Goal: Book appointment/travel/reservation

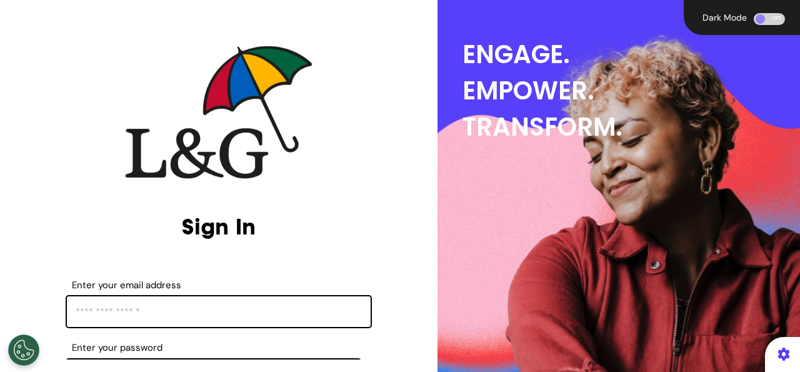
scroll to position [218, 0]
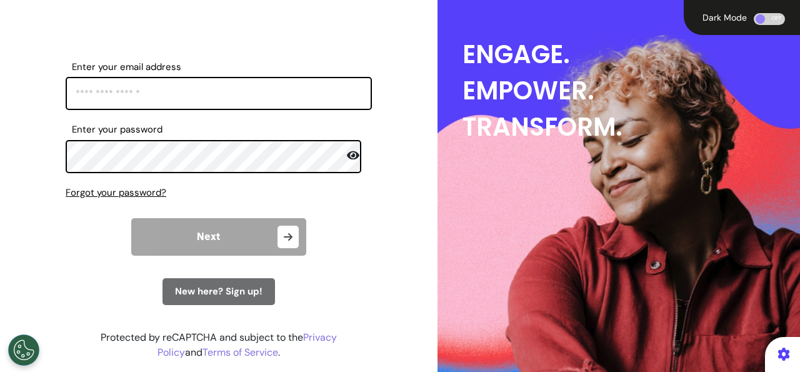
click at [247, 297] on span "New here? Sign up!" at bounding box center [218, 291] width 87 height 12
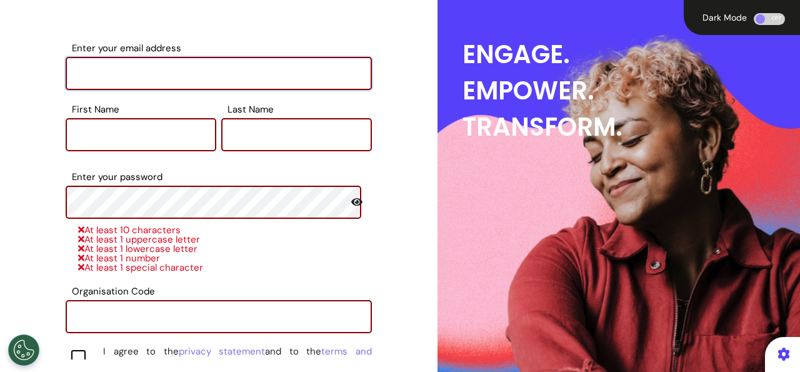
click at [163, 77] on input "Enter your email address" at bounding box center [219, 73] width 306 height 33
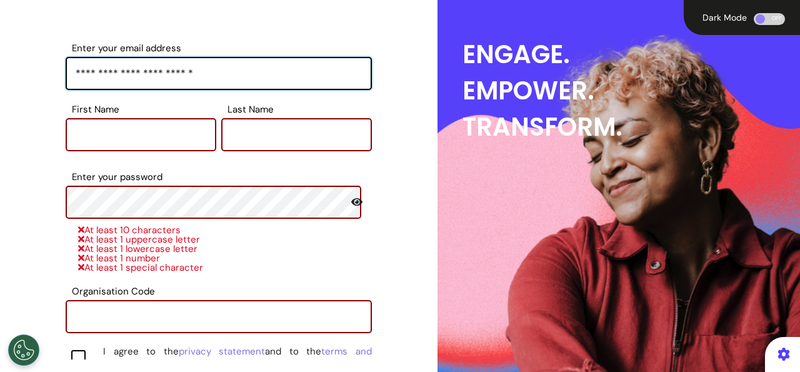
drag, startPoint x: 232, startPoint y: 71, endPoint x: 0, endPoint y: 43, distance: 233.5
click at [66, 57] on input "**********" at bounding box center [219, 73] width 306 height 33
type input "**********"
click at [149, 146] on input "First Name" at bounding box center [141, 134] width 151 height 33
type input "****"
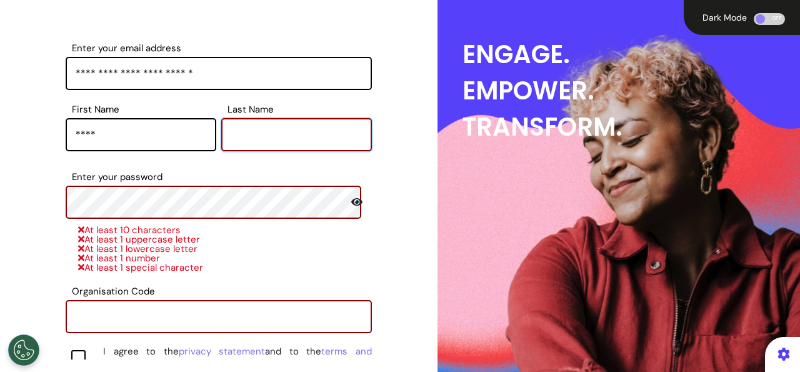
click at [249, 120] on input "Last Name" at bounding box center [296, 134] width 151 height 33
type input "****"
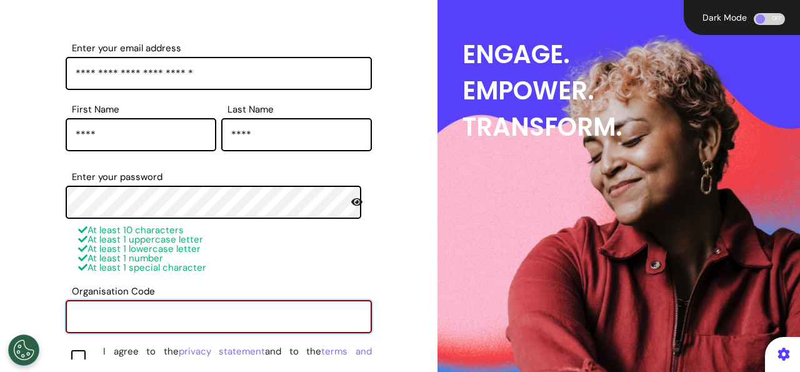
click at [163, 327] on input "Organisation Code" at bounding box center [219, 316] width 306 height 33
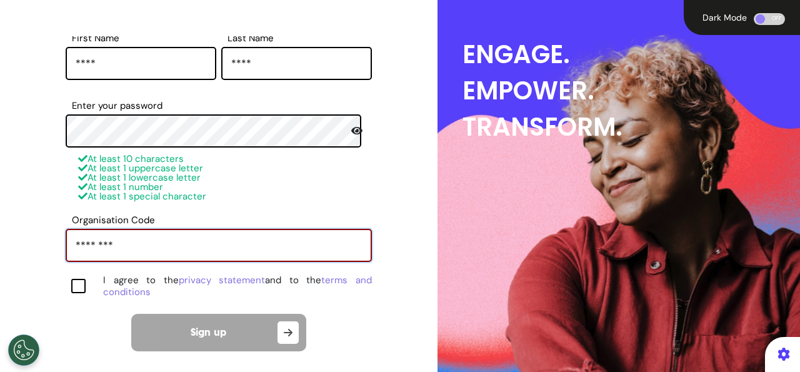
scroll to position [315, 0]
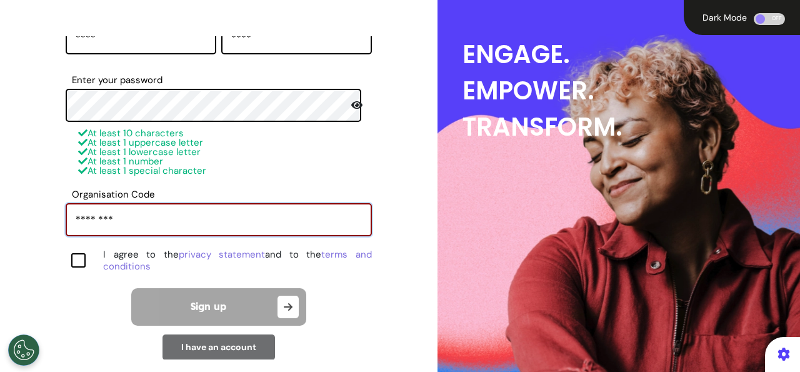
type input "********"
click at [75, 259] on div at bounding box center [78, 260] width 14 height 14
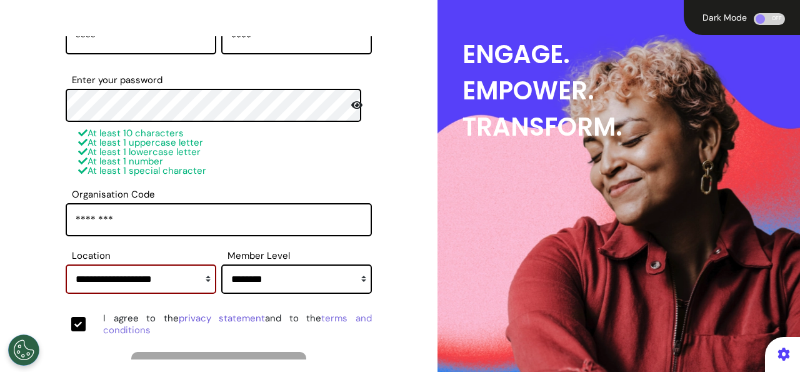
scroll to position [365, 0]
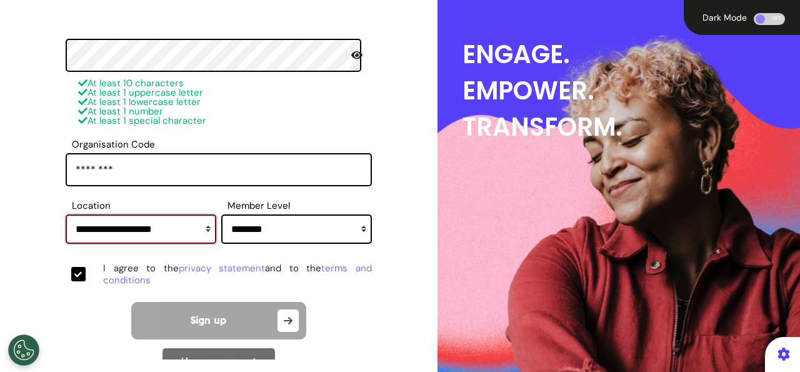
select select "****"
click option "*******" at bounding box center [0, 0] width 0 height 0
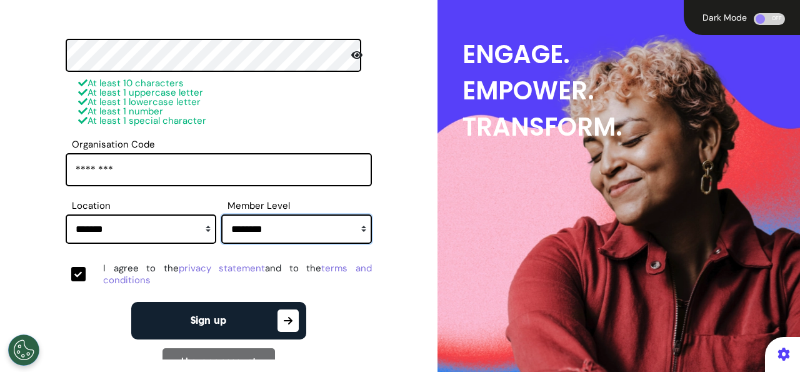
click at [221, 214] on select "**********" at bounding box center [296, 228] width 151 height 29
click at [234, 311] on button "Sign up" at bounding box center [218, 320] width 175 height 37
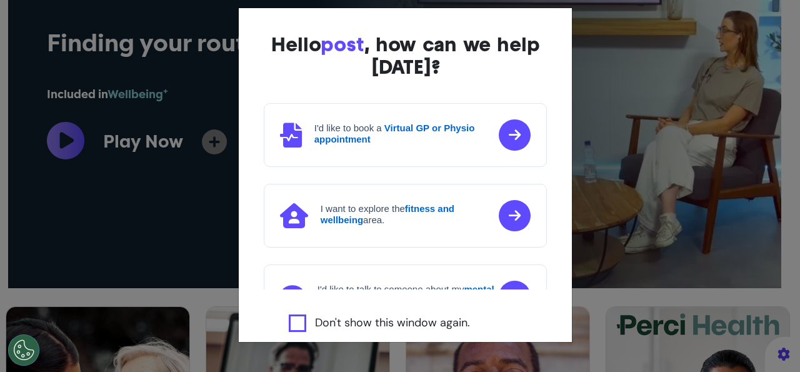
scroll to position [0, 500]
click at [389, 322] on label "Don't show this window again." at bounding box center [392, 322] width 155 height 17
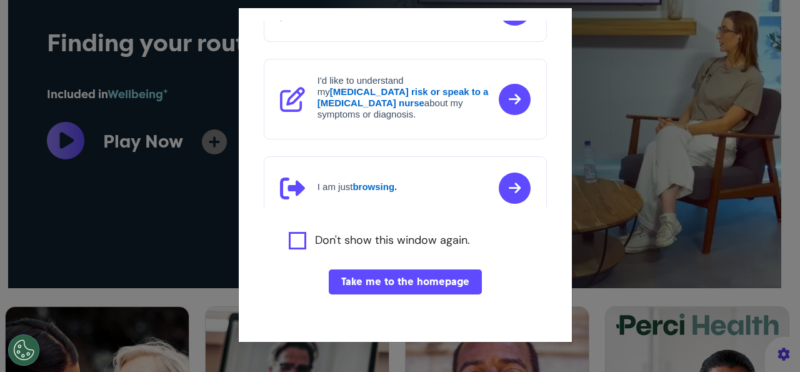
scroll to position [84, 0]
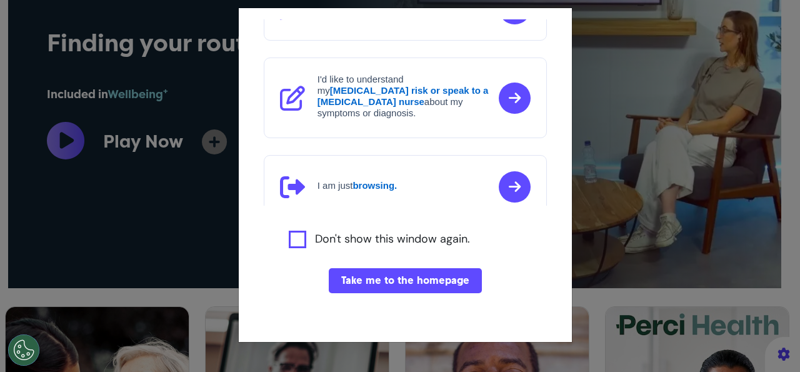
drag, startPoint x: 389, startPoint y: 281, endPoint x: 358, endPoint y: 288, distance: 32.0
click at [388, 282] on button "Take me to the homepage" at bounding box center [405, 280] width 153 height 25
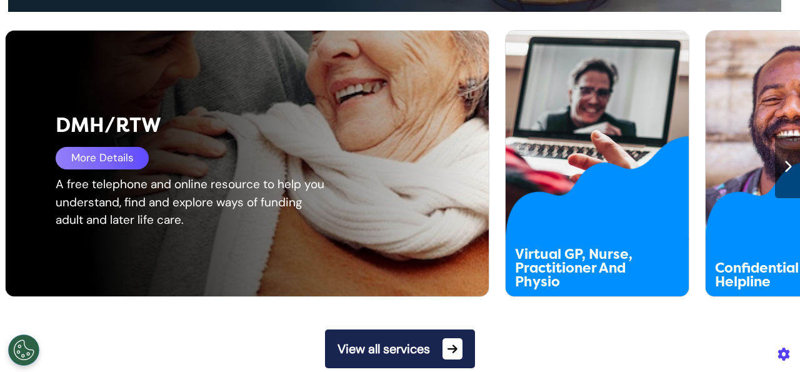
scroll to position [676, 0]
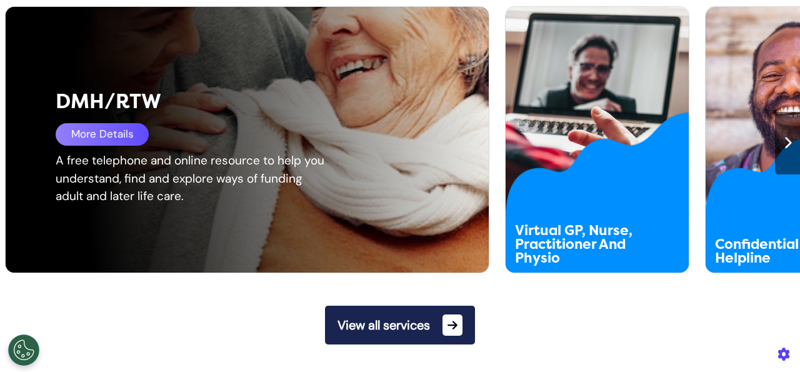
click at [106, 146] on div "More Details" at bounding box center [102, 134] width 93 height 22
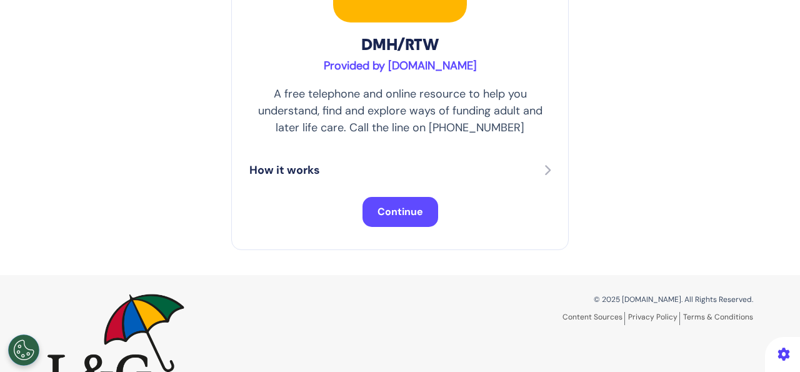
click at [391, 216] on span "Continue" at bounding box center [400, 211] width 46 height 13
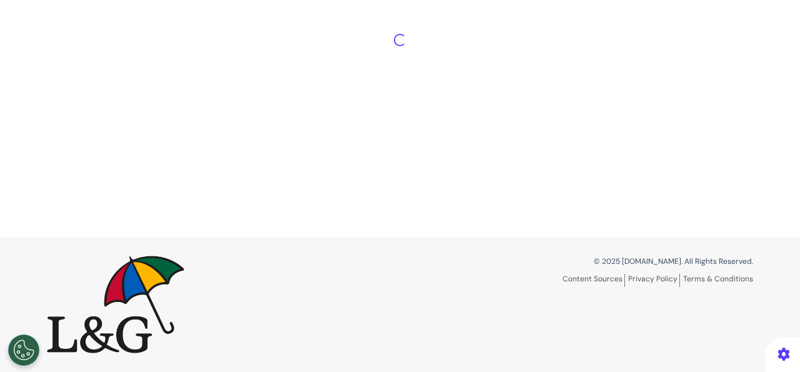
scroll to position [58, 0]
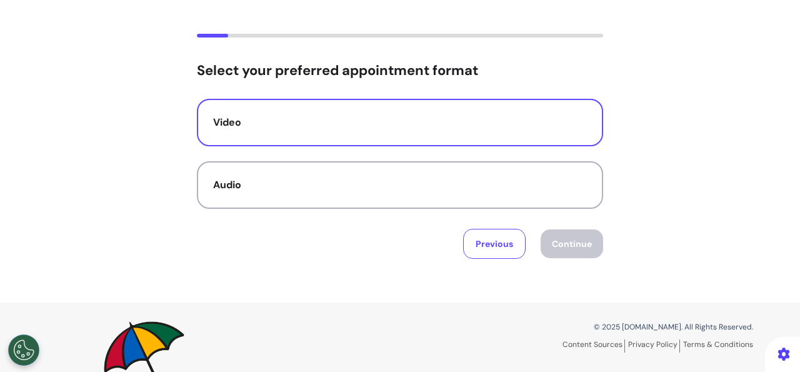
click at [429, 127] on div "Video" at bounding box center [400, 122] width 374 height 15
click at [562, 240] on button "Continue" at bounding box center [572, 243] width 62 height 29
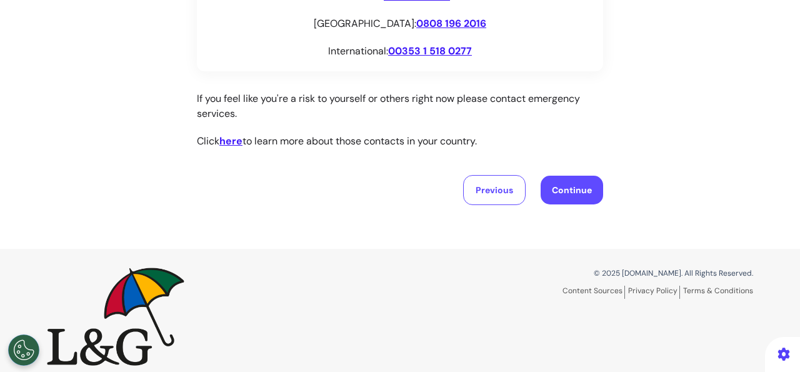
scroll to position [320, 0]
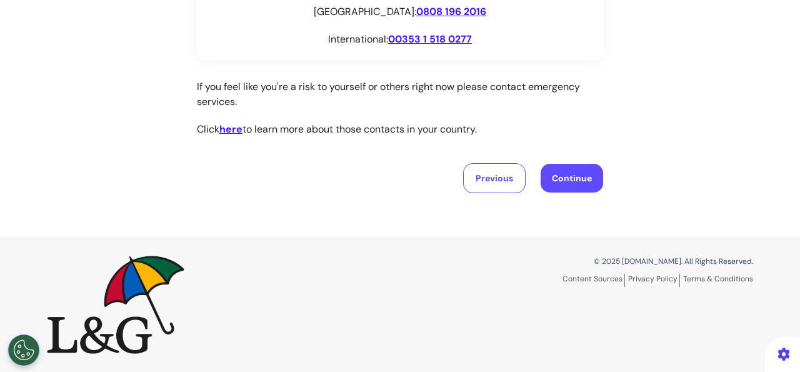
click at [557, 189] on button "Continue" at bounding box center [572, 178] width 62 height 29
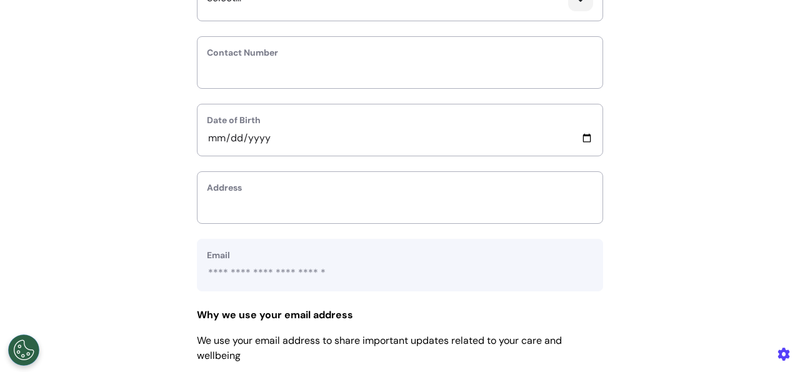
scroll to position [200, 0]
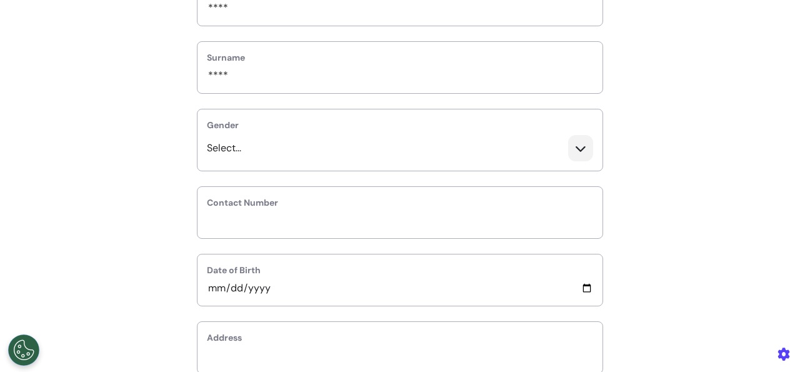
click at [272, 148] on div "Select..." at bounding box center [399, 153] width 405 height 36
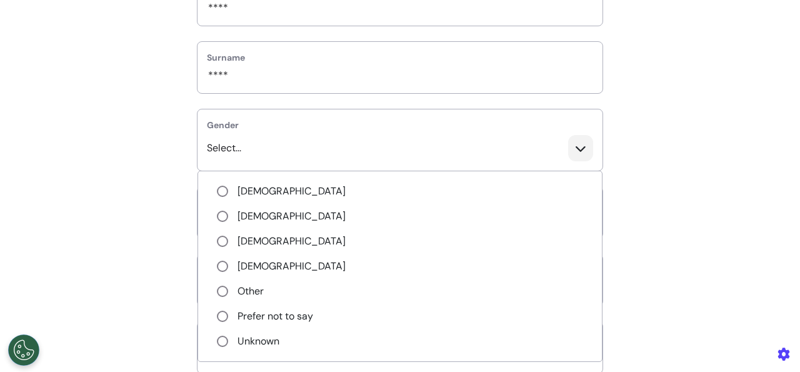
drag, startPoint x: 268, startPoint y: 179, endPoint x: 267, endPoint y: 185, distance: 6.4
click at [267, 185] on ul "[DEMOGRAPHIC_DATA] [DEMOGRAPHIC_DATA] [DEMOGRAPHIC_DATA] [DEMOGRAPHIC_DATA] Oth…" at bounding box center [399, 266] width 405 height 191
click at [266, 188] on li "[DEMOGRAPHIC_DATA]" at bounding box center [400, 191] width 366 height 15
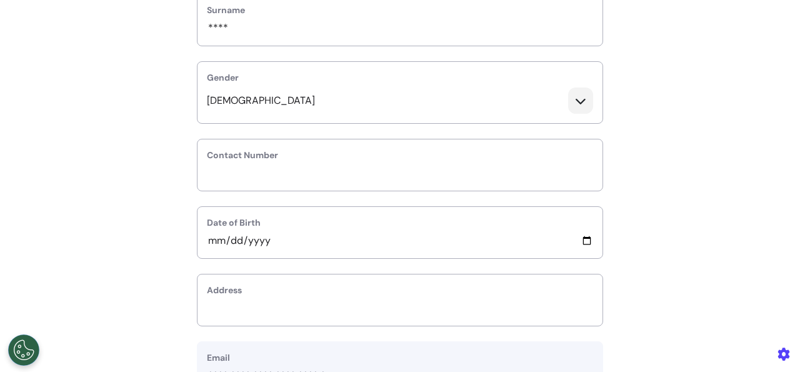
scroll to position [300, 0]
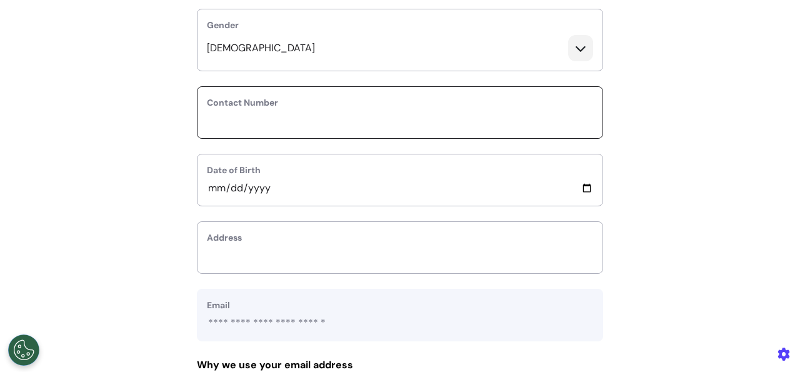
click at [261, 117] on input "phone" at bounding box center [400, 120] width 386 height 16
type input "********"
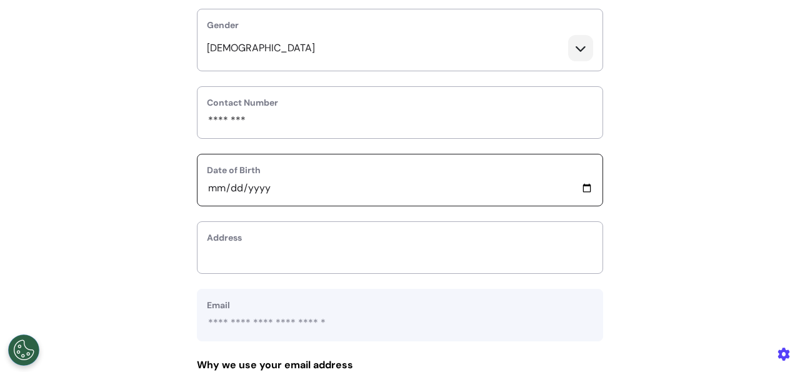
click at [217, 187] on input "date" at bounding box center [400, 188] width 386 height 16
type input "**********"
click at [303, 239] on label "Address" at bounding box center [400, 237] width 386 height 13
click at [284, 235] on label "Address" at bounding box center [400, 237] width 386 height 13
click at [242, 234] on label "Address" at bounding box center [400, 237] width 386 height 13
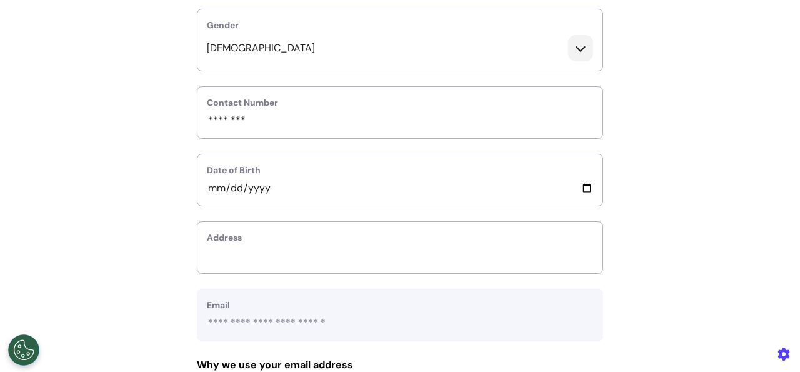
click at [222, 239] on label "Address" at bounding box center [400, 237] width 386 height 13
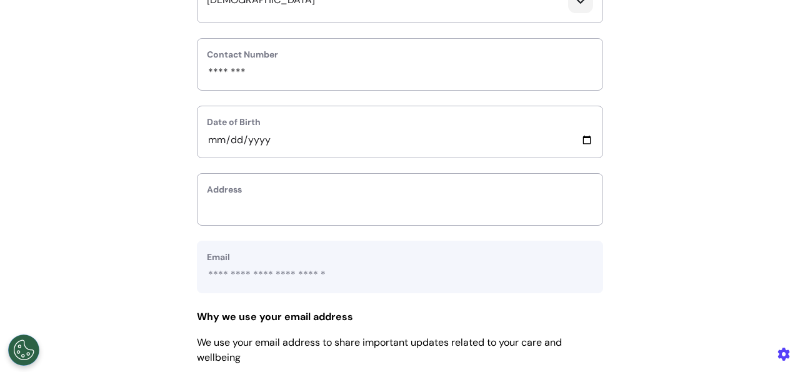
scroll to position [350, 0]
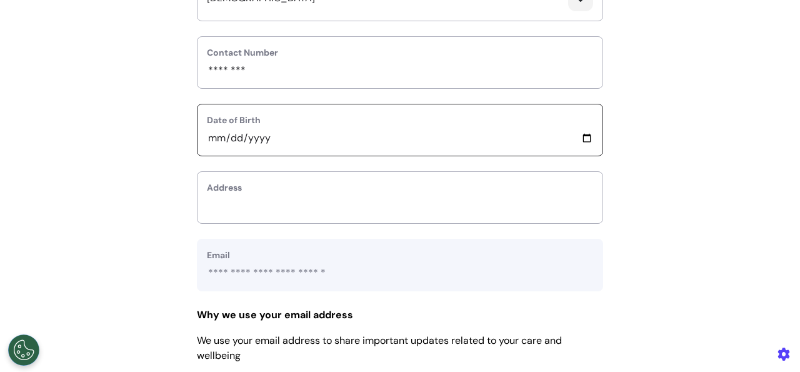
click at [274, 141] on input "**********" at bounding box center [400, 138] width 386 height 16
click at [244, 174] on div "Address" at bounding box center [400, 197] width 406 height 52
click at [217, 192] on div "Address" at bounding box center [400, 197] width 406 height 52
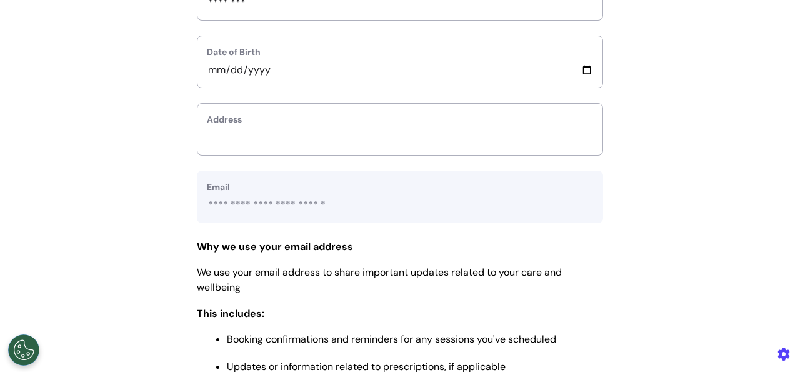
scroll to position [500, 0]
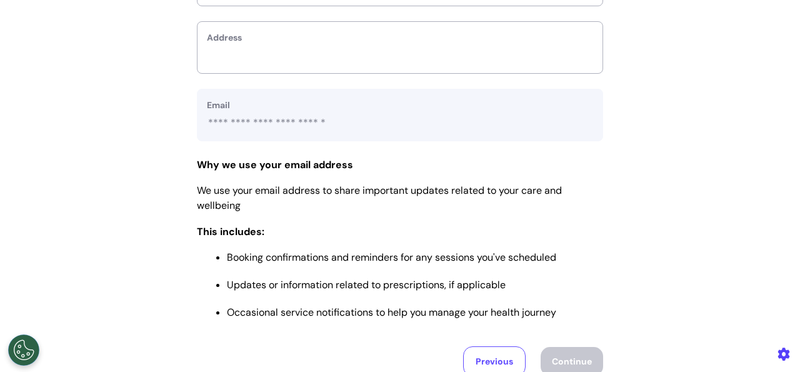
drag, startPoint x: 251, startPoint y: 44, endPoint x: 244, endPoint y: 43, distance: 6.4
click at [244, 43] on div "Address" at bounding box center [400, 47] width 406 height 52
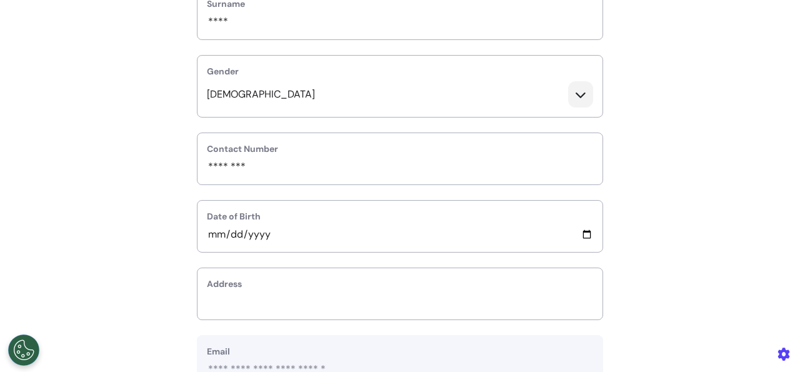
scroll to position [200, 0]
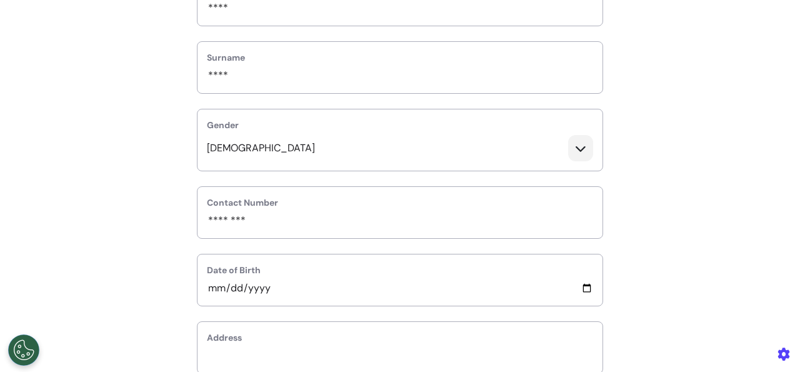
click at [268, 331] on label "Address" at bounding box center [400, 337] width 386 height 13
click at [249, 341] on label "Address" at bounding box center [400, 337] width 386 height 13
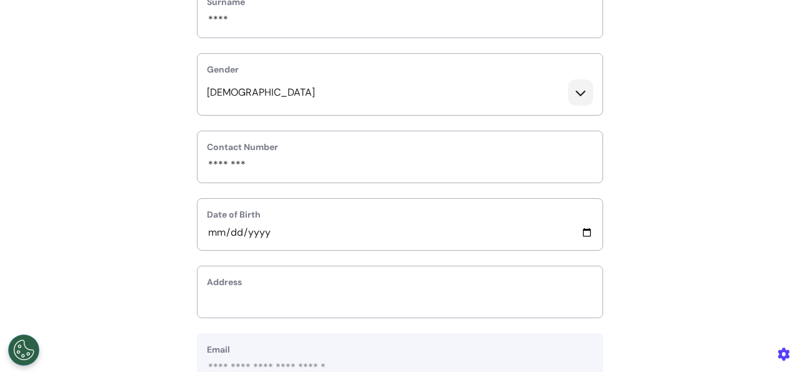
scroll to position [300, 0]
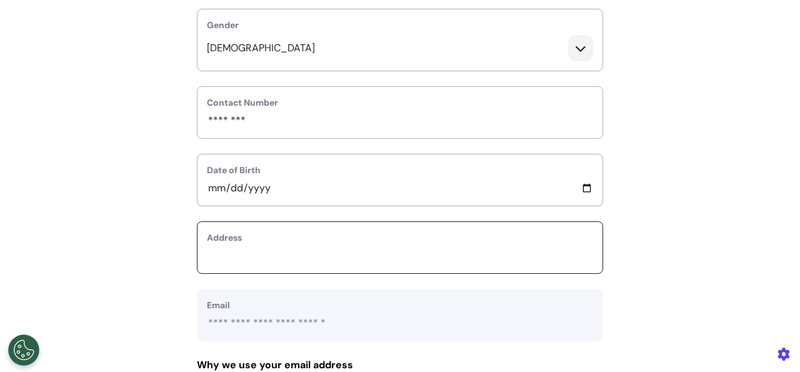
click at [285, 253] on input "text_area" at bounding box center [400, 255] width 386 height 16
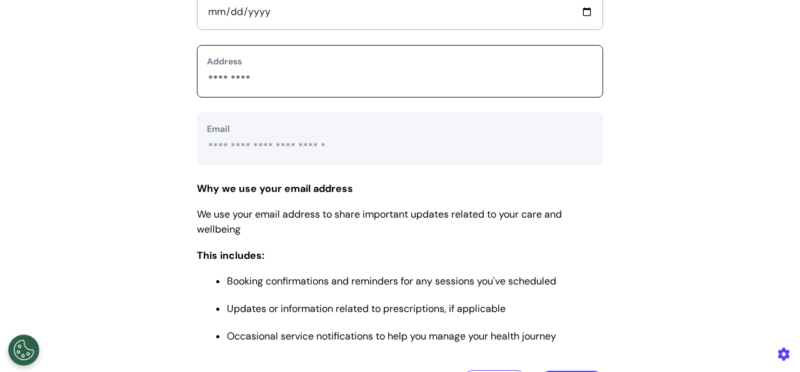
scroll to position [500, 0]
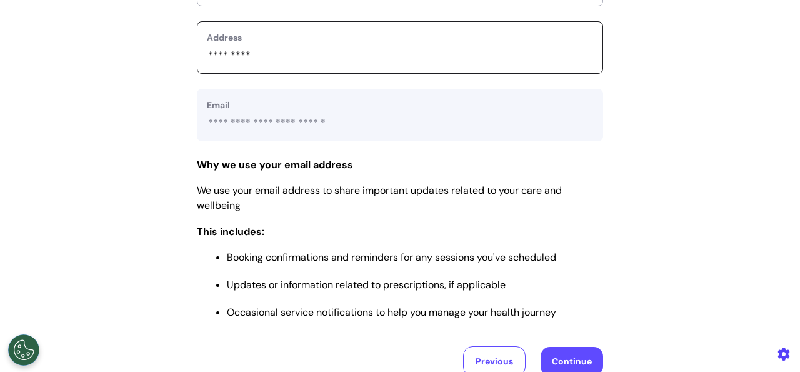
type input "*********"
click at [559, 357] on button "Continue" at bounding box center [572, 361] width 62 height 29
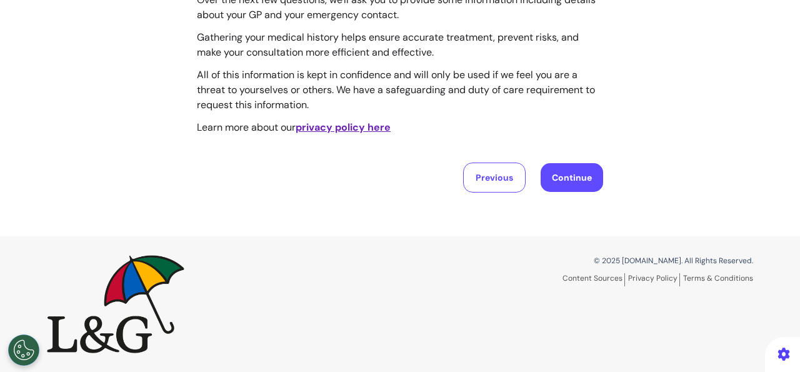
scroll to position [164, 0]
click at [554, 179] on button "Continue" at bounding box center [572, 178] width 62 height 29
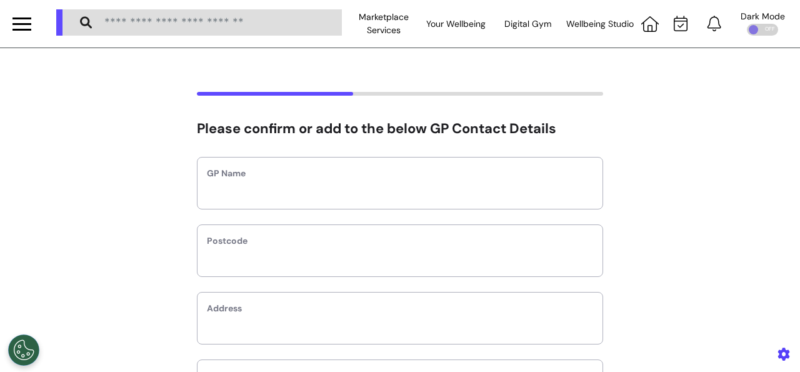
scroll to position [0, 0]
click at [404, 207] on div "GP Name" at bounding box center [400, 183] width 406 height 52
click at [407, 198] on input "text" at bounding box center [400, 191] width 386 height 16
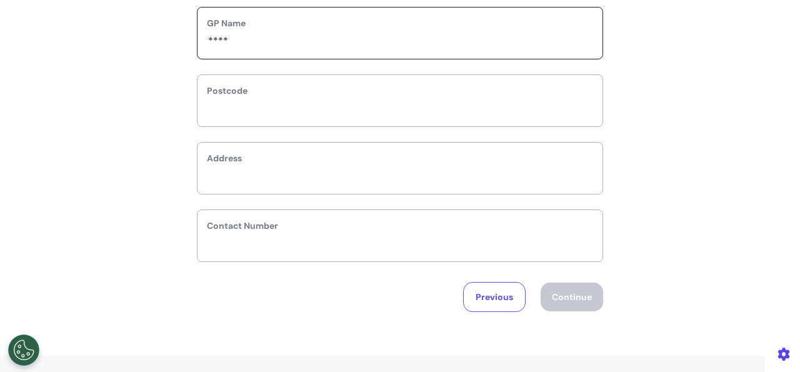
type input "****"
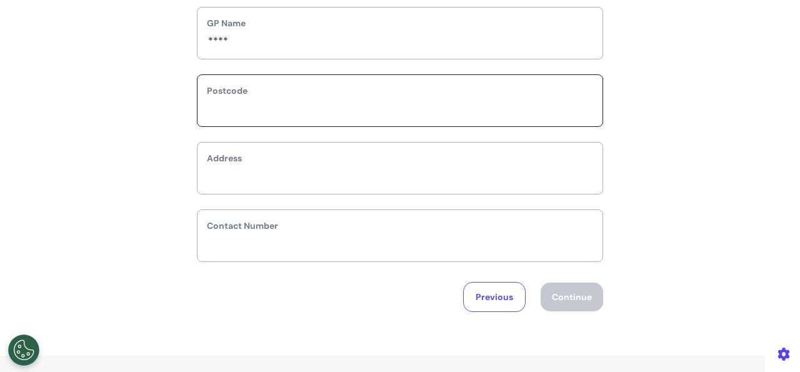
click at [407, 112] on input "text" at bounding box center [400, 109] width 386 height 16
select select
type input "**"
select select
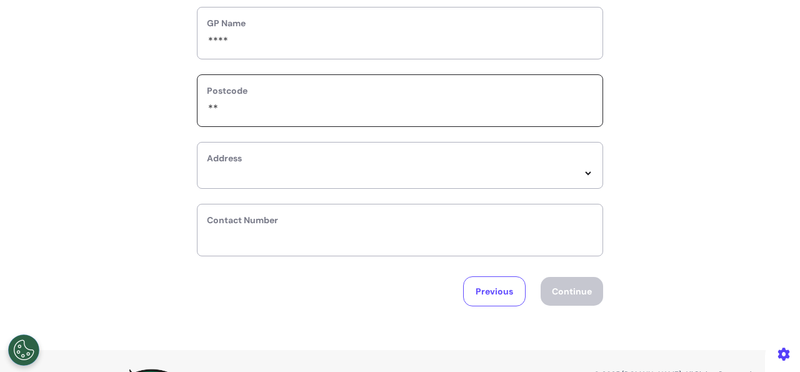
type input "***"
select select
type input "***"
select select
type input "*****"
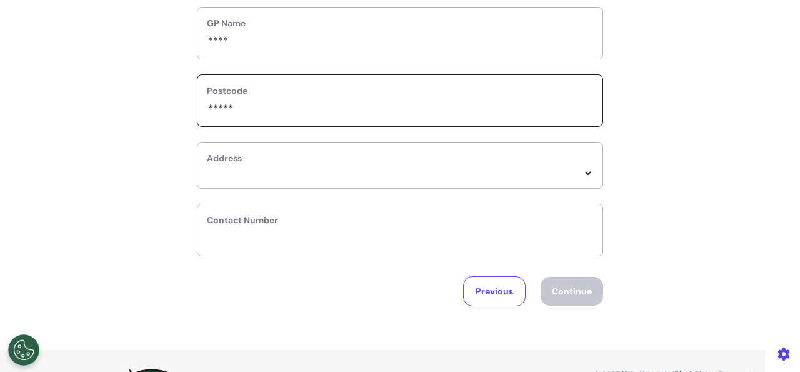
select select
type input "******"
select select
type input "*******"
select select
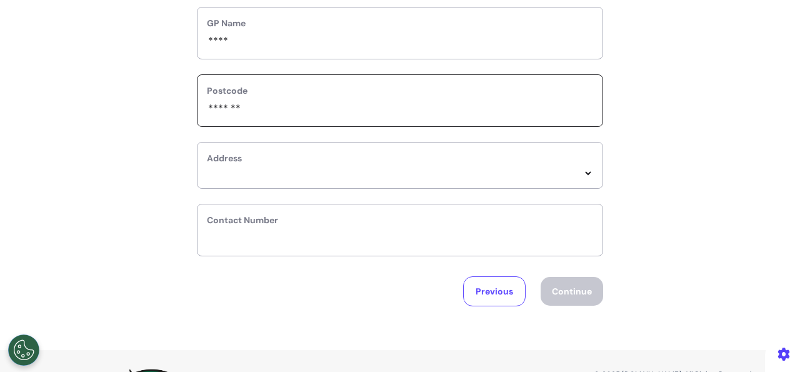
type input "*******"
click at [381, 167] on div "**********" at bounding box center [400, 165] width 406 height 47
click at [587, 176] on div "**********" at bounding box center [400, 165] width 406 height 47
select select
click at [207, 168] on select "**********" at bounding box center [400, 173] width 386 height 11
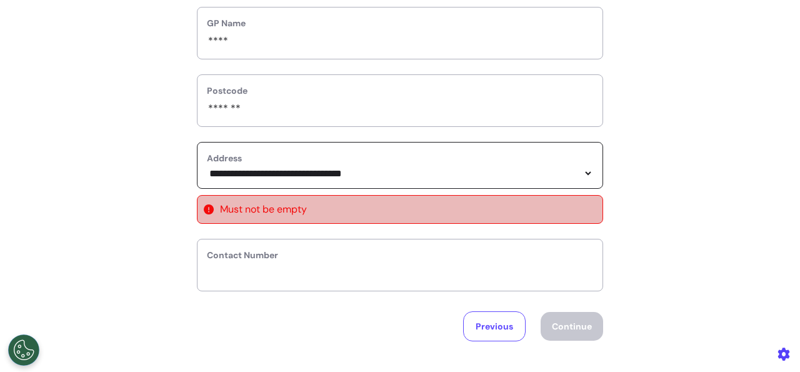
click option "**********" at bounding box center [0, 0] width 0 height 0
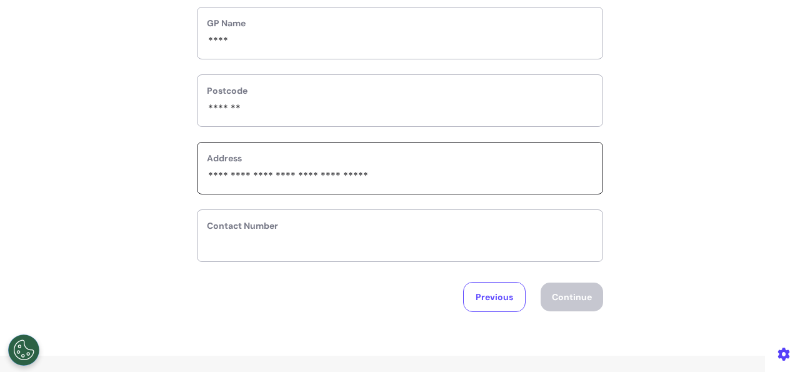
drag, startPoint x: 394, startPoint y: 222, endPoint x: 389, endPoint y: 231, distance: 10.6
click at [394, 222] on label "Contact Number" at bounding box center [400, 225] width 386 height 13
drag, startPoint x: 389, startPoint y: 231, endPoint x: 371, endPoint y: 246, distance: 23.6
click at [379, 242] on div "Contact Number" at bounding box center [400, 235] width 406 height 52
drag, startPoint x: 289, startPoint y: 224, endPoint x: 277, endPoint y: 231, distance: 14.3
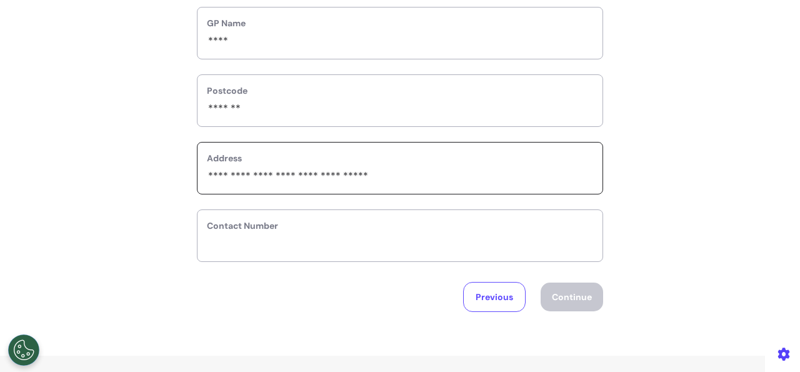
click at [278, 229] on label "Contact Number" at bounding box center [400, 225] width 386 height 13
drag, startPoint x: 273, startPoint y: 231, endPoint x: 259, endPoint y: 247, distance: 21.8
click at [268, 234] on div "Contact Number" at bounding box center [400, 235] width 406 height 52
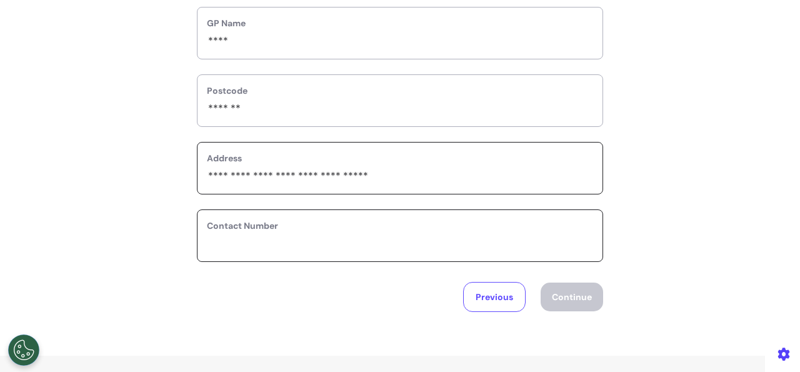
click at [259, 247] on input "phone" at bounding box center [400, 244] width 386 height 16
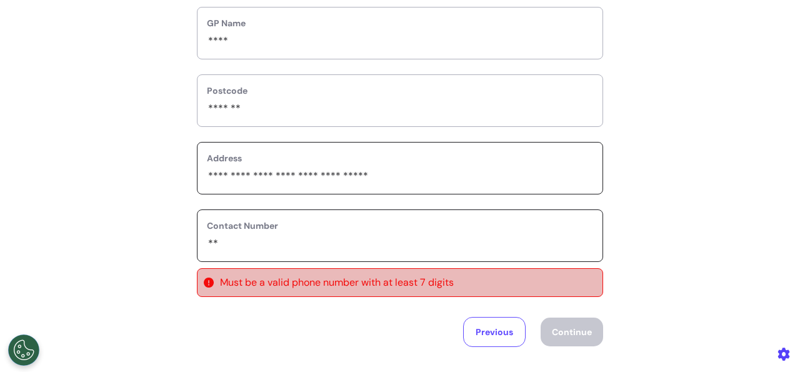
type input "*"
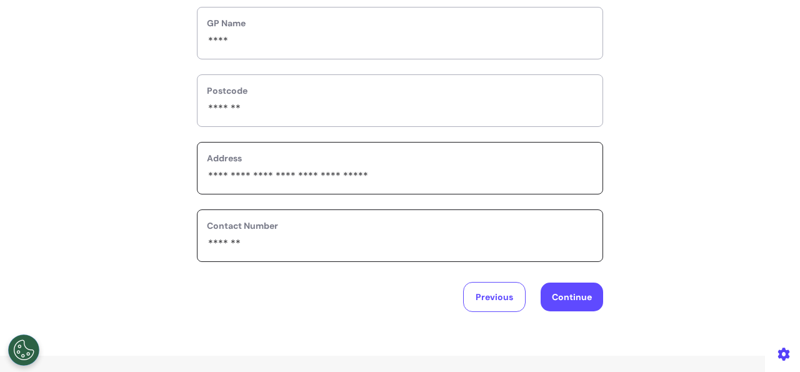
type input "*******"
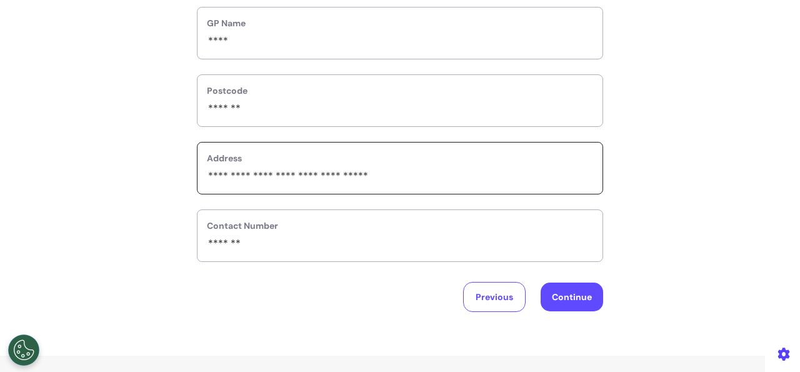
click at [557, 291] on button "Continue" at bounding box center [572, 296] width 62 height 29
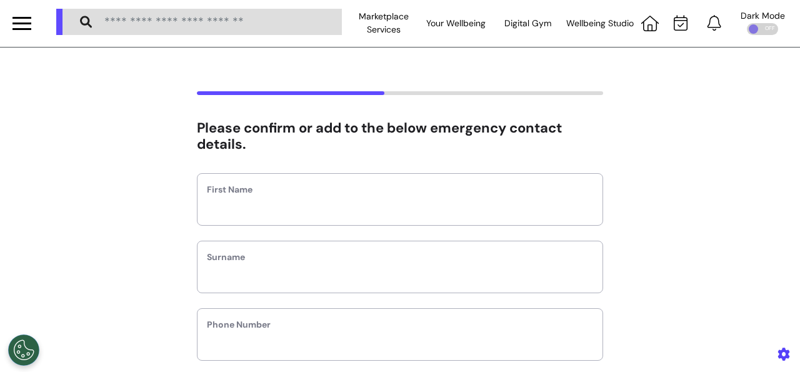
scroll to position [0, 0]
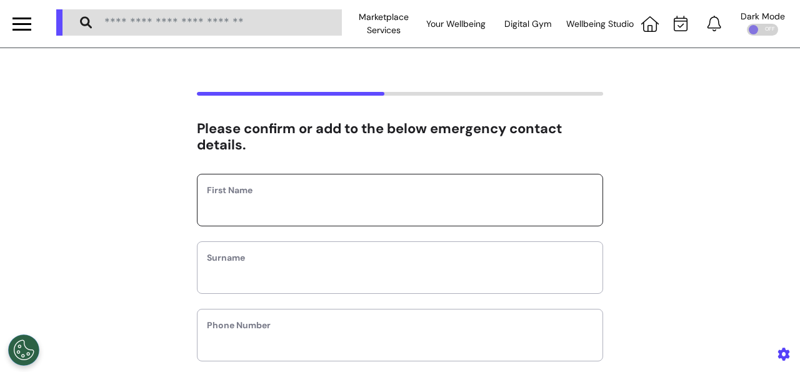
click at [262, 212] on input "text" at bounding box center [400, 208] width 386 height 16
type input "****"
drag, startPoint x: 270, startPoint y: 287, endPoint x: 270, endPoint y: 277, distance: 10.6
click at [270, 287] on div "Surname" at bounding box center [400, 267] width 406 height 52
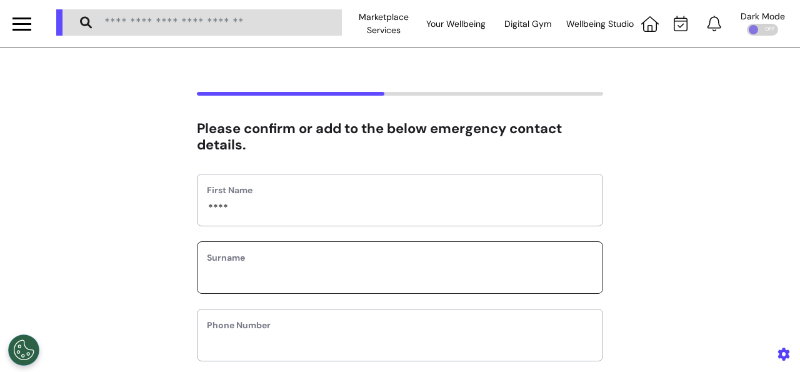
click at [271, 276] on input "text" at bounding box center [400, 275] width 386 height 16
type input "*****"
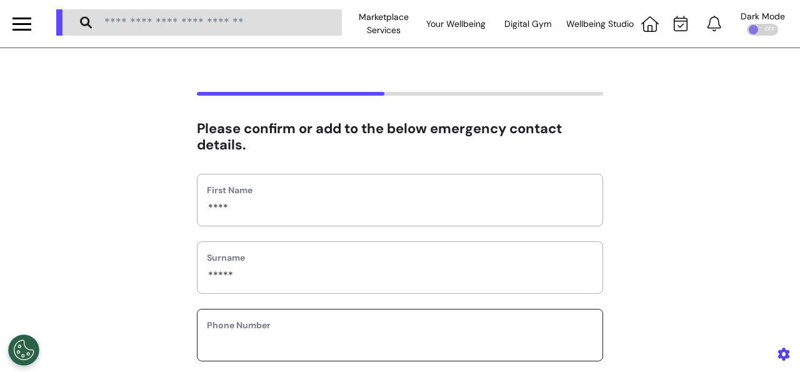
click at [271, 349] on input "phone" at bounding box center [400, 343] width 386 height 16
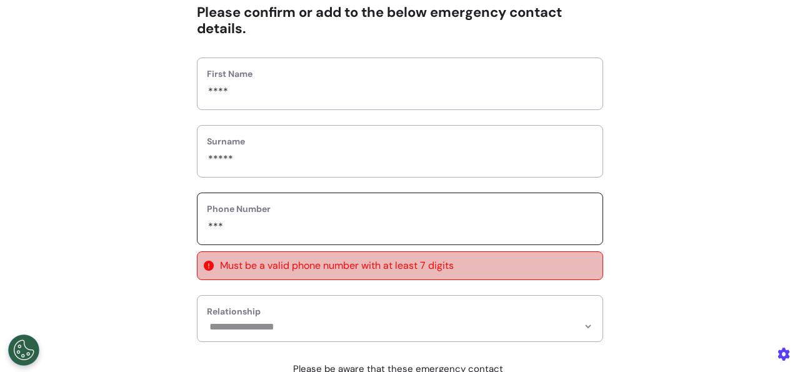
scroll to position [150, 0]
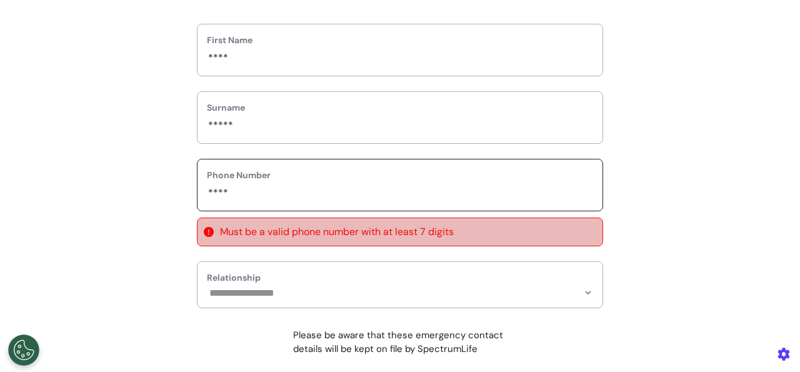
type input "****"
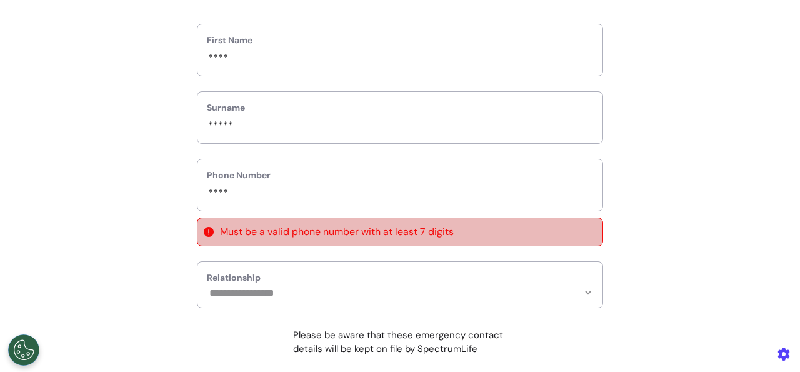
click at [306, 273] on div "**********" at bounding box center [400, 284] width 406 height 47
click at [308, 282] on label "Relationship" at bounding box center [400, 277] width 386 height 13
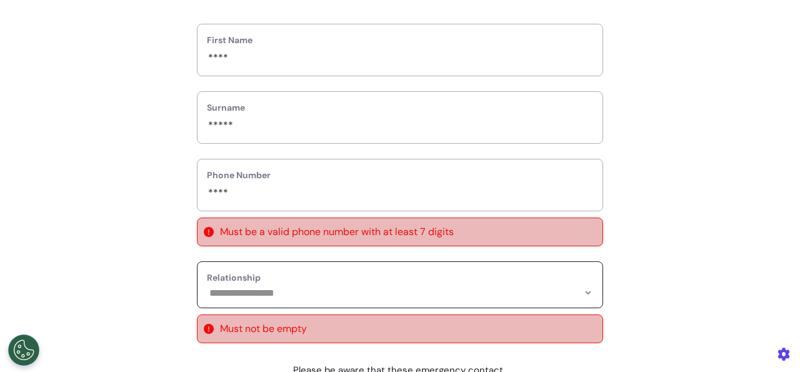
click at [207, 287] on select "**********" at bounding box center [400, 292] width 386 height 11
select select "******"
click option "******" at bounding box center [0, 0] width 0 height 0
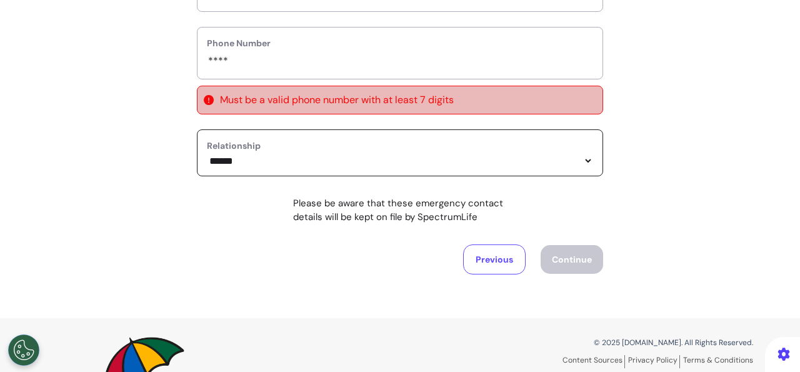
scroll to position [300, 0]
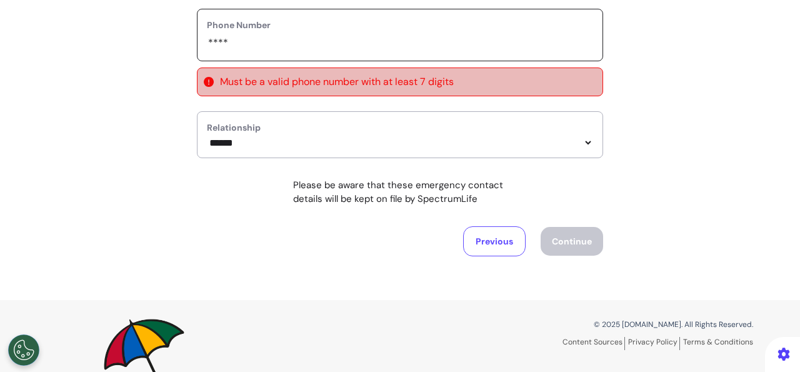
click at [321, 47] on input "phone" at bounding box center [400, 43] width 386 height 16
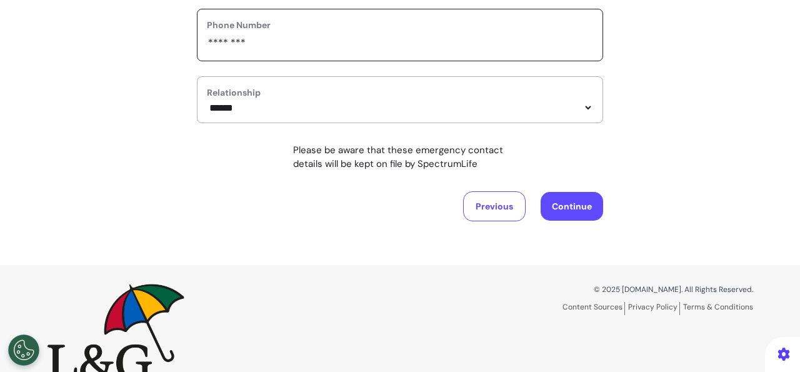
type input "********"
click at [563, 209] on button "Continue" at bounding box center [572, 206] width 62 height 29
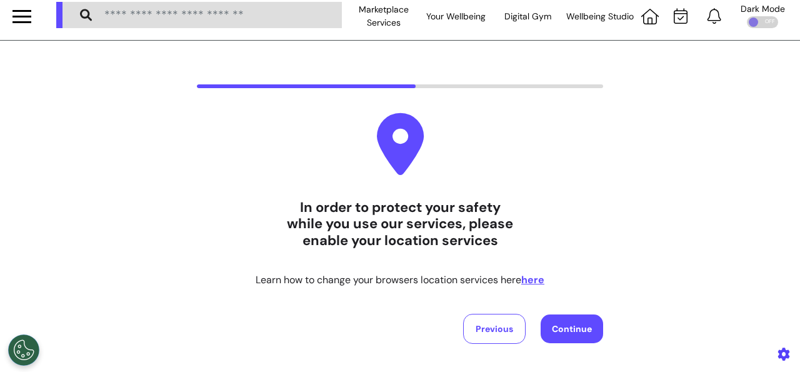
scroll to position [0, 0]
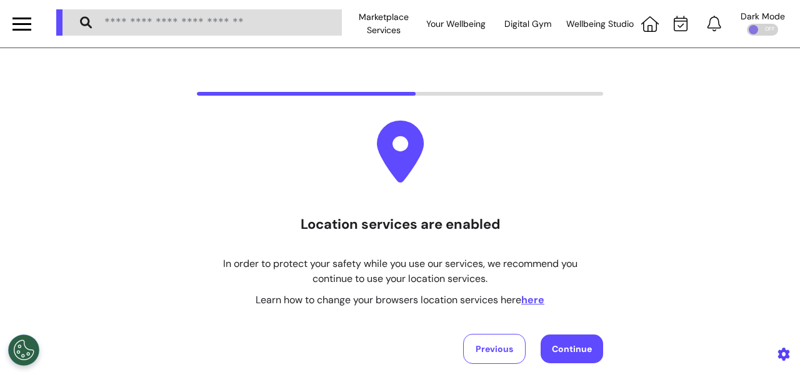
click at [569, 349] on button "Continue" at bounding box center [572, 348] width 62 height 29
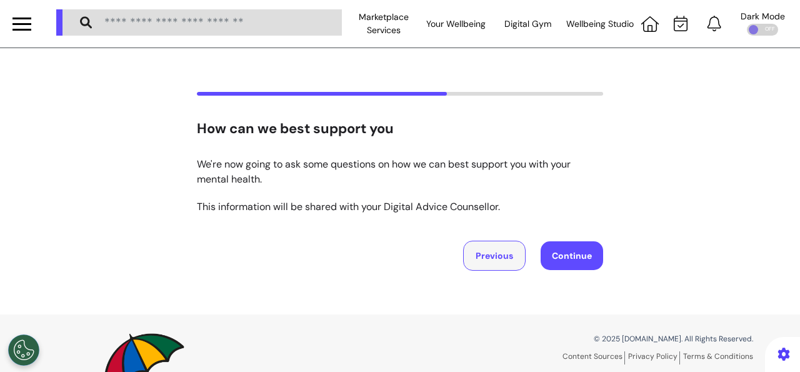
click at [476, 244] on button "Previous" at bounding box center [494, 256] width 62 height 30
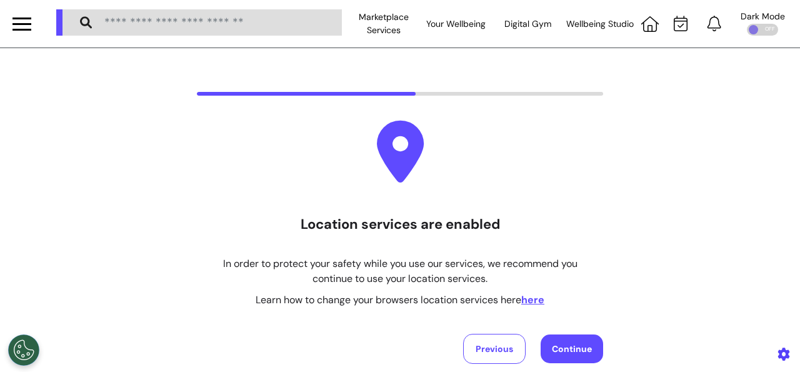
click at [529, 298] on button "here" at bounding box center [532, 299] width 23 height 15
click at [507, 351] on button "Previous" at bounding box center [494, 349] width 62 height 30
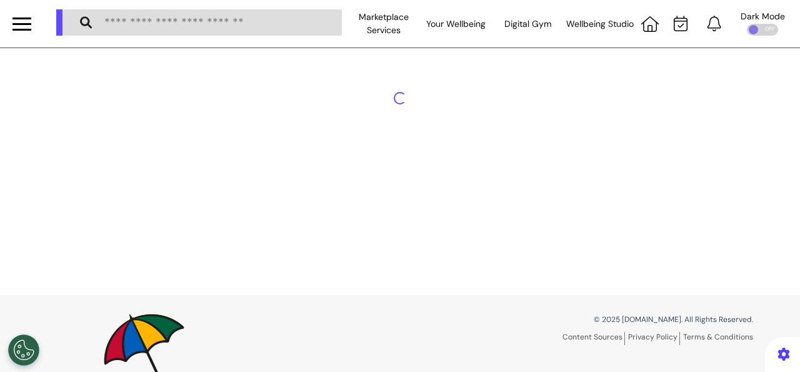
select select "******"
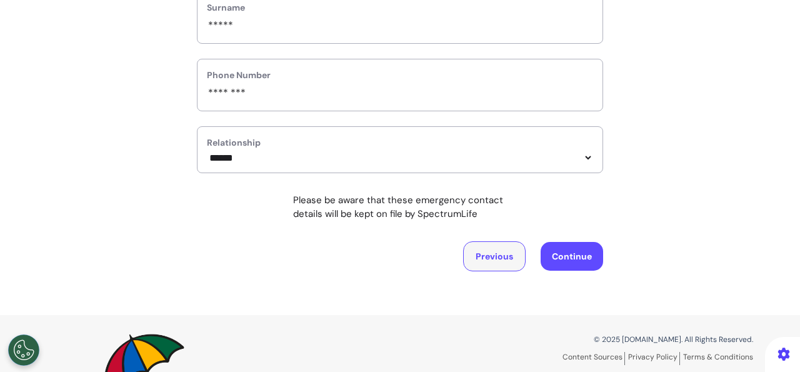
click at [486, 256] on button "Previous" at bounding box center [494, 256] width 62 height 30
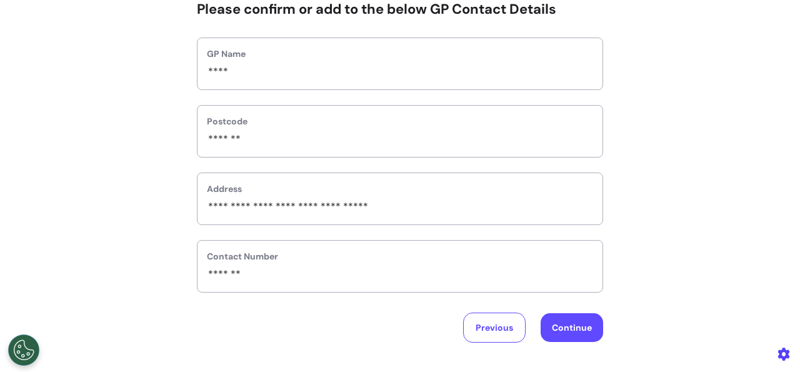
scroll to position [117, 0]
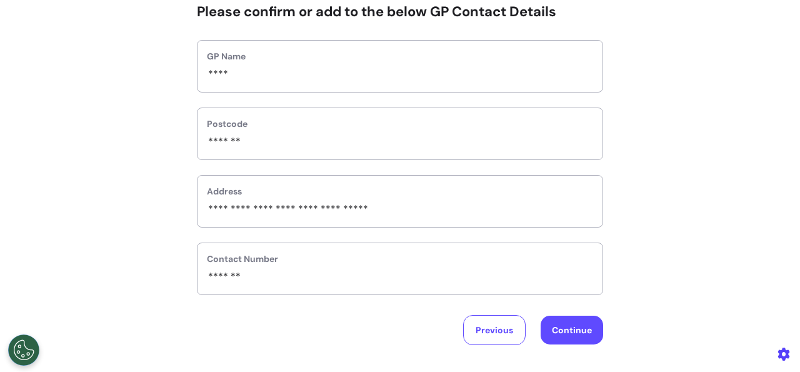
click at [563, 324] on button "Continue" at bounding box center [572, 330] width 62 height 29
select select "******"
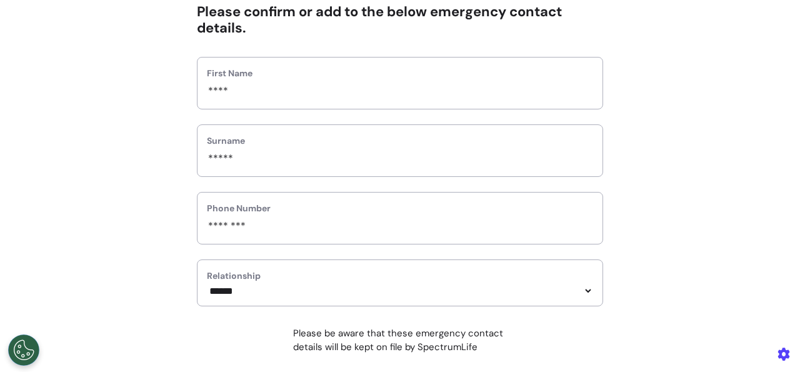
scroll to position [317, 0]
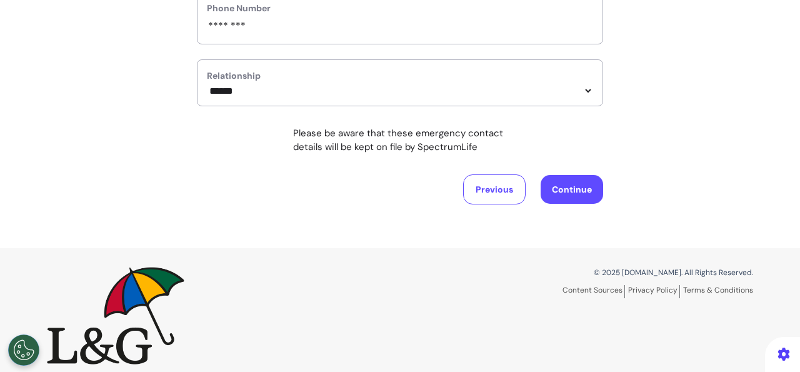
click at [565, 191] on button "Continue" at bounding box center [572, 189] width 62 height 29
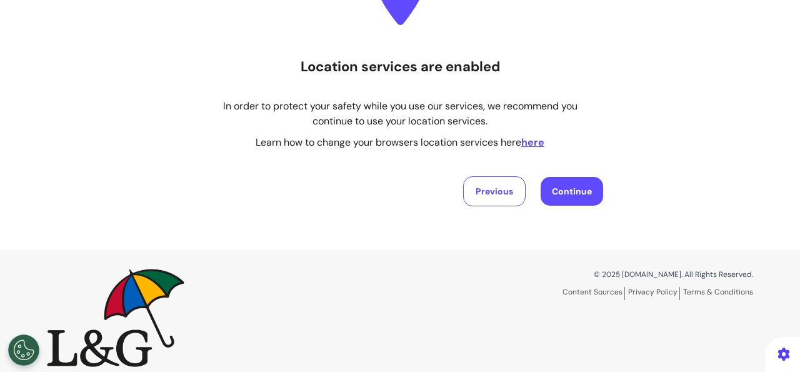
click at [570, 177] on button "Continue" at bounding box center [572, 191] width 62 height 29
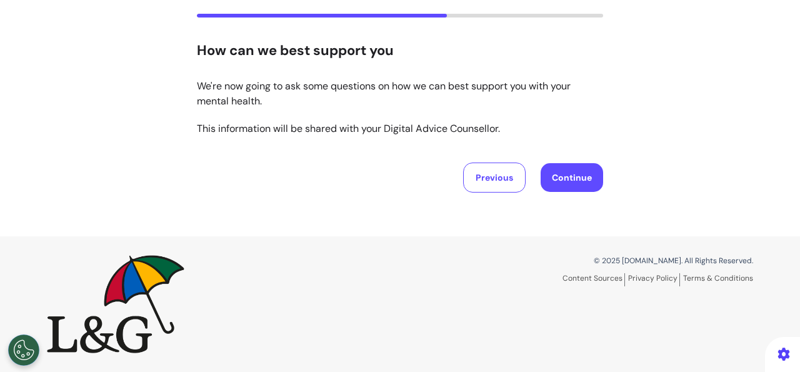
scroll to position [77, 0]
click at [564, 180] on button "Continue" at bounding box center [572, 178] width 62 height 29
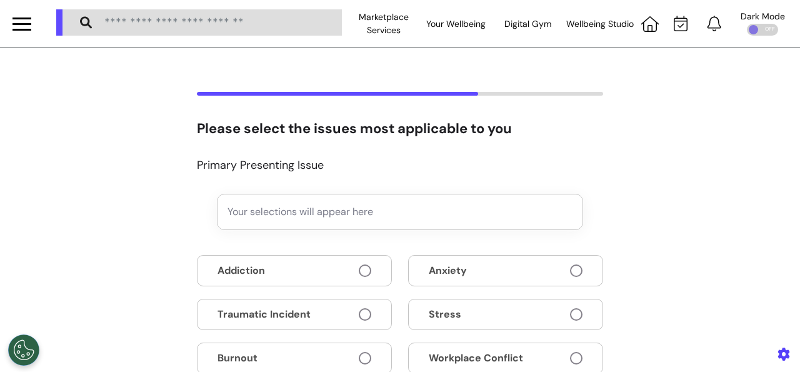
scroll to position [0, 0]
click at [446, 257] on button "Anxiety" at bounding box center [505, 270] width 195 height 31
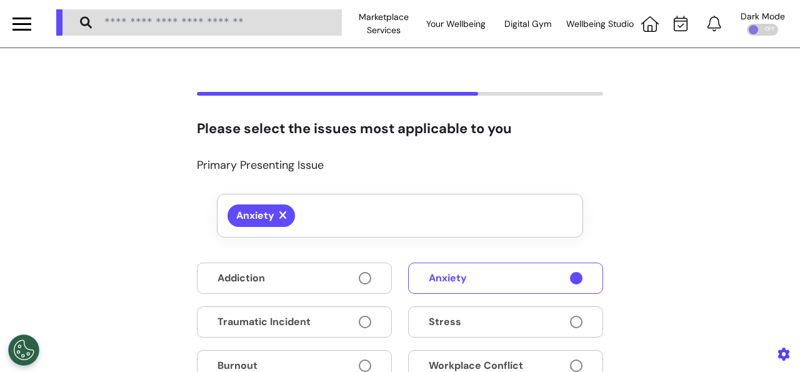
click at [454, 308] on button "Stress" at bounding box center [505, 321] width 195 height 31
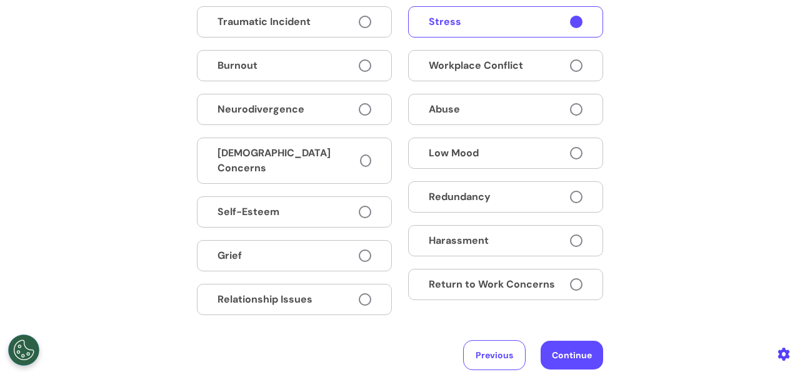
scroll to position [400, 0]
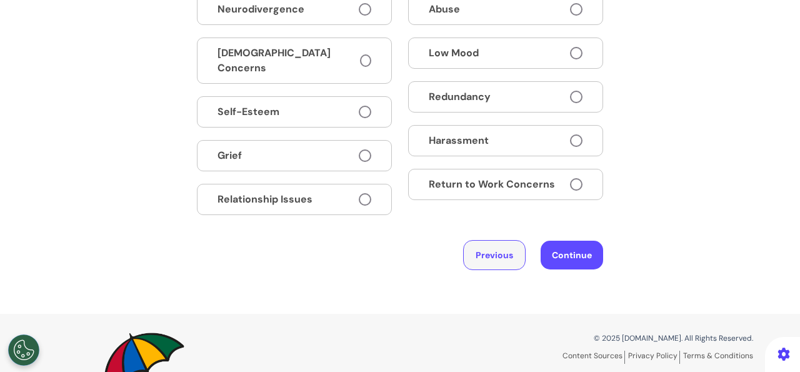
click at [487, 247] on button "Previous" at bounding box center [494, 255] width 62 height 30
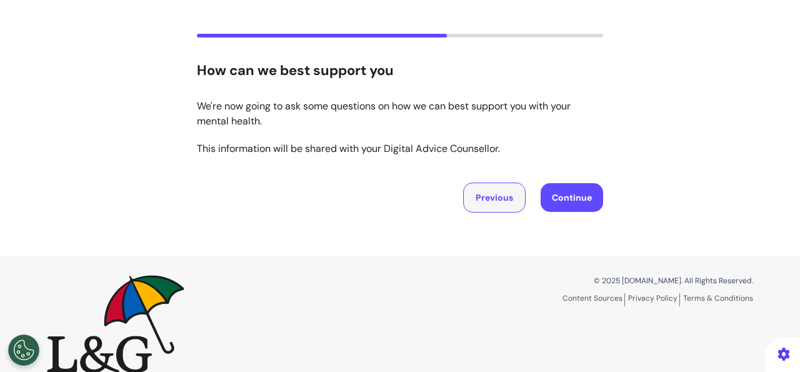
click at [491, 199] on button "Previous" at bounding box center [494, 197] width 62 height 30
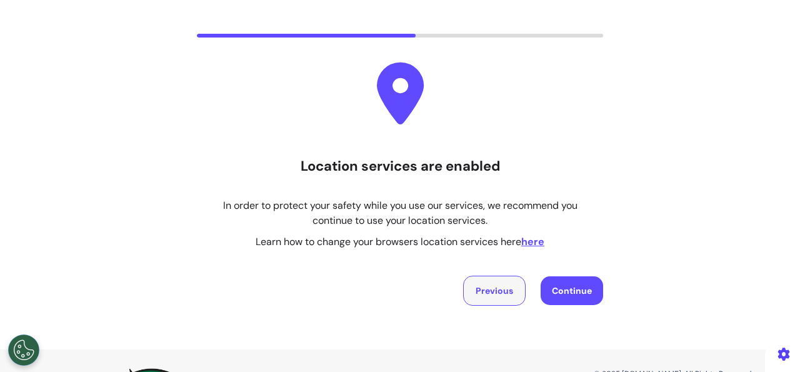
click at [477, 294] on button "Previous" at bounding box center [494, 291] width 62 height 30
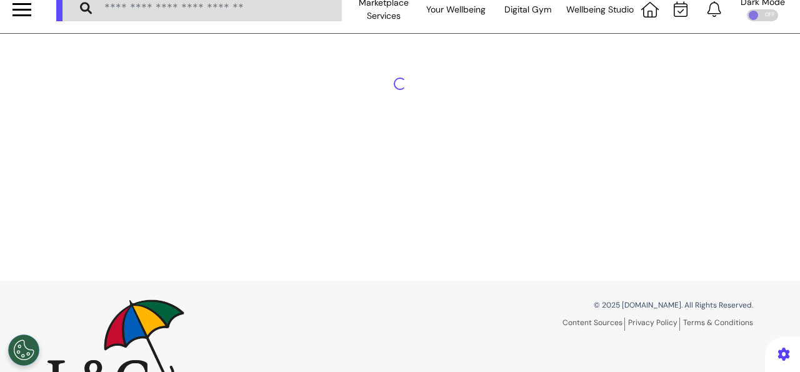
scroll to position [0, 0]
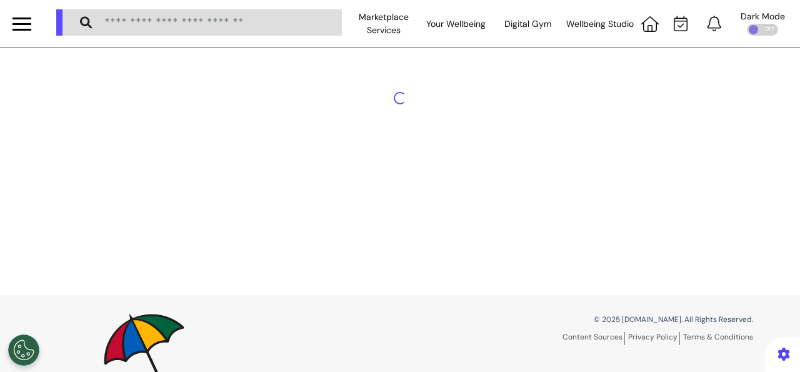
select select "******"
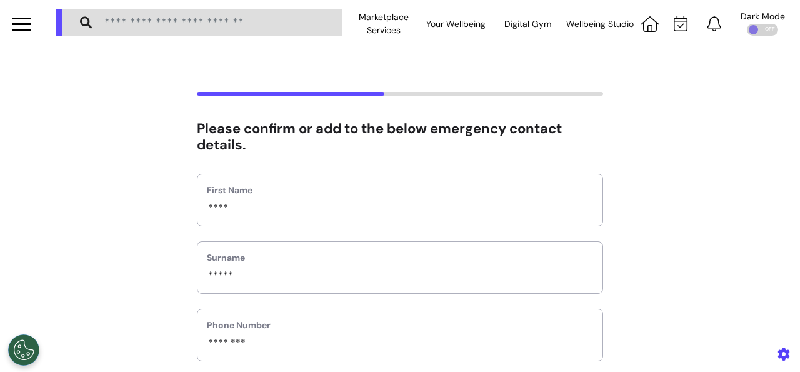
scroll to position [100, 0]
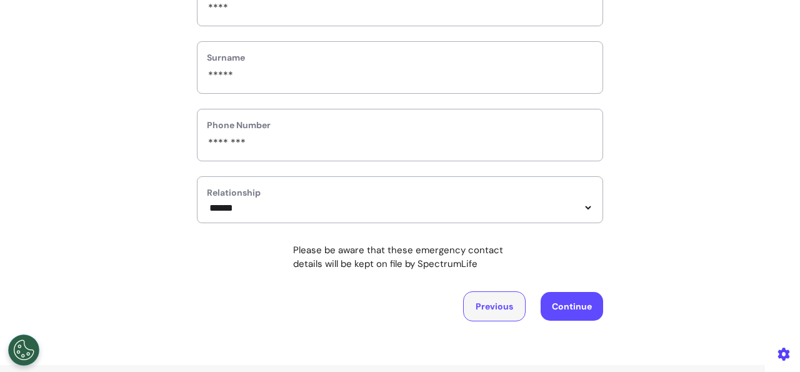
click at [499, 308] on button "Previous" at bounding box center [494, 306] width 62 height 30
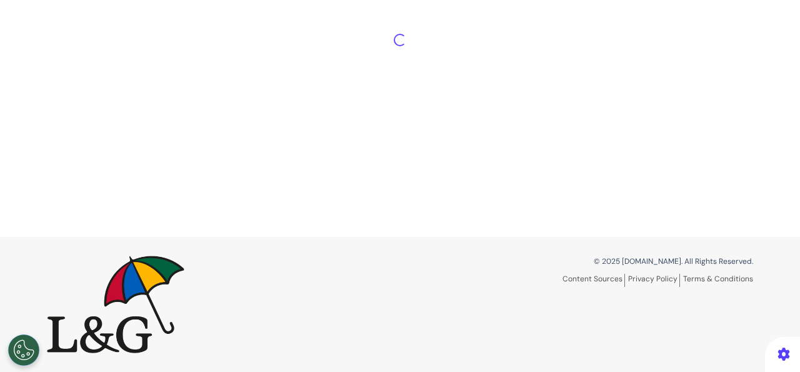
scroll to position [58, 0]
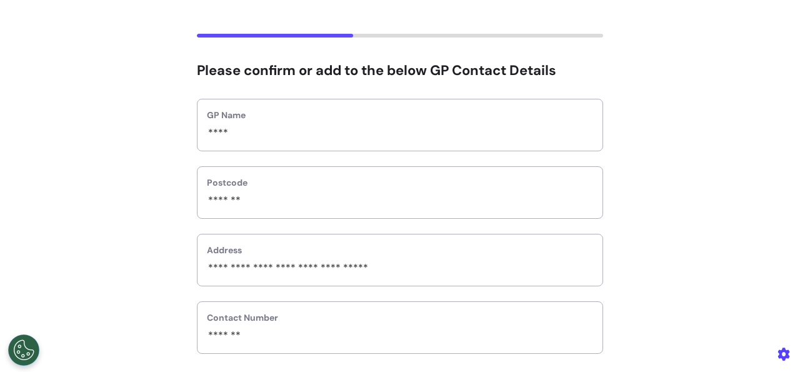
click at [727, 204] on div "Please confirm or add to the below GP Contact Details GP Name **** Postcode ***…" at bounding box center [400, 219] width 800 height 370
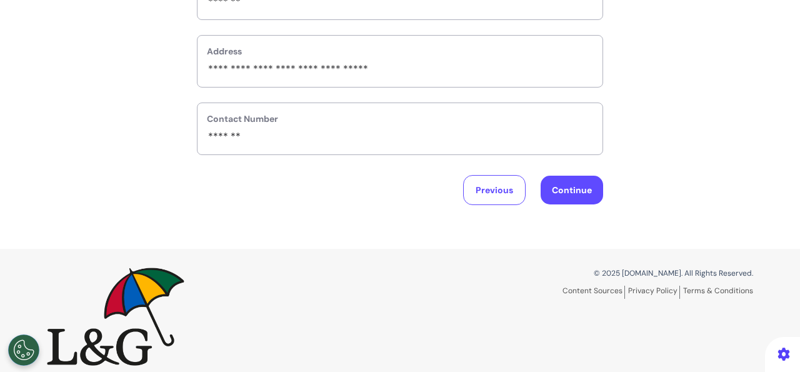
scroll to position [267, 0]
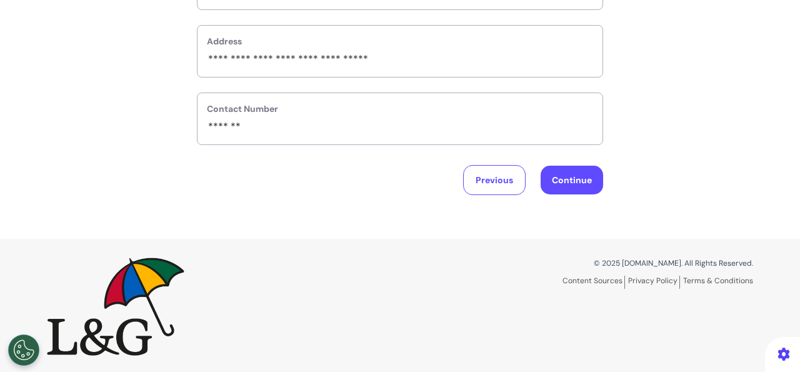
click at [572, 175] on button "Continue" at bounding box center [572, 180] width 62 height 29
select select "******"
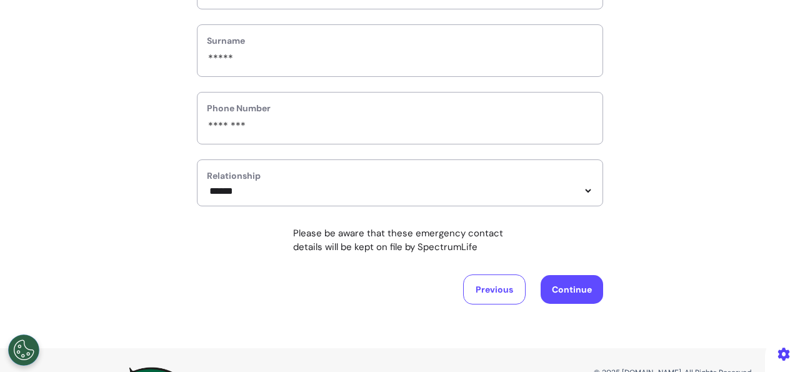
click at [572, 278] on button "Continue" at bounding box center [572, 289] width 62 height 29
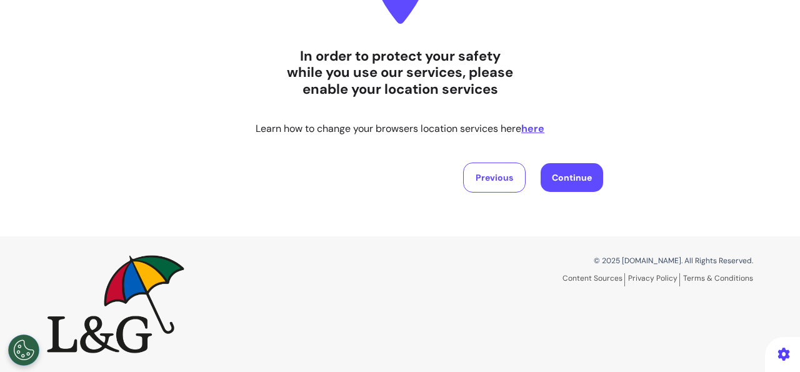
scroll to position [157, 0]
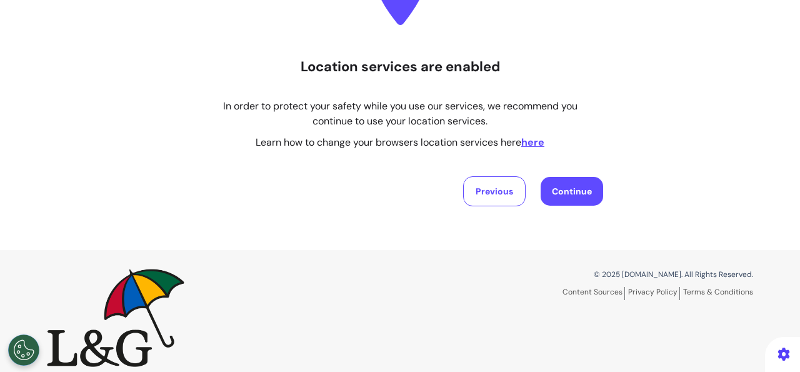
click at [577, 182] on button "Continue" at bounding box center [572, 191] width 62 height 29
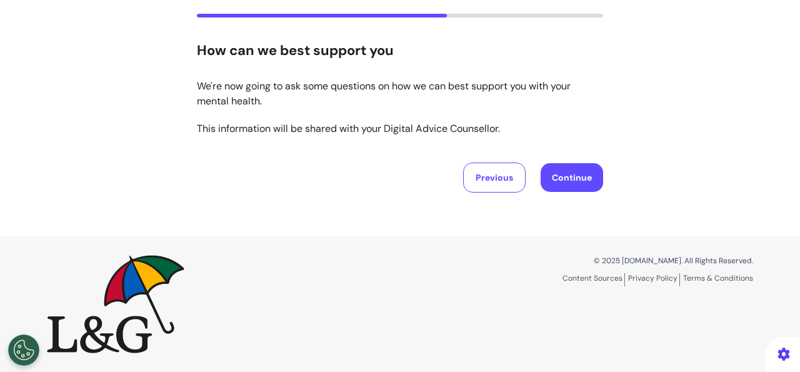
scroll to position [77, 0]
click at [577, 182] on button "Continue" at bounding box center [572, 178] width 62 height 29
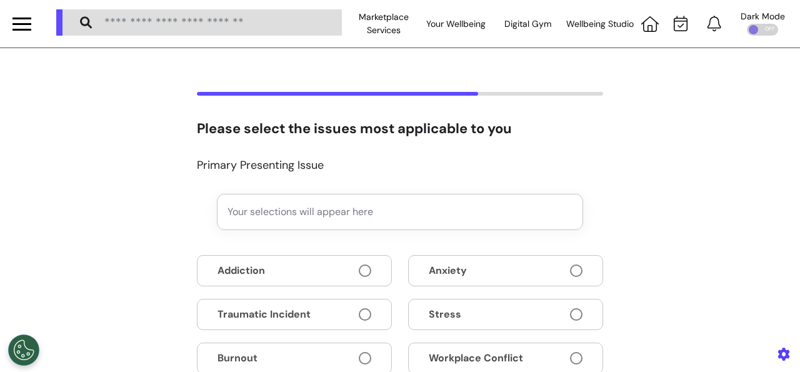
scroll to position [0, 0]
click at [532, 274] on button "Anxiety" at bounding box center [505, 270] width 195 height 31
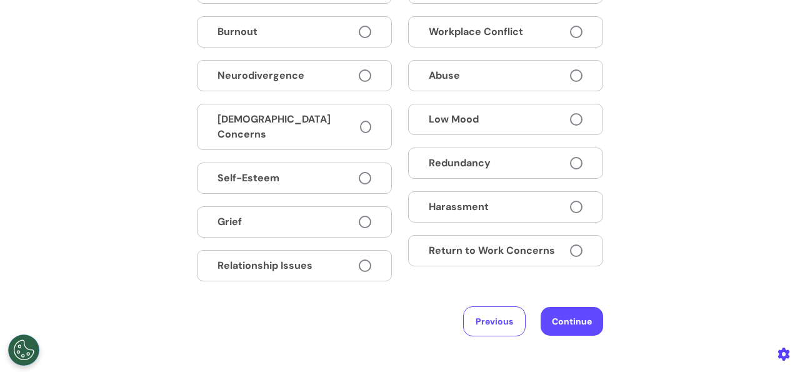
scroll to position [350, 0]
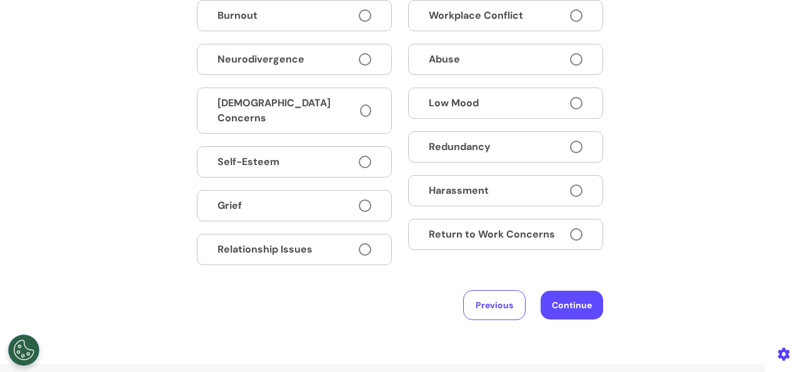
click at [577, 309] on div "Please select the issues most applicable to you Primary Presenting Issue Anxiet…" at bounding box center [400, 31] width 800 height 666
click at [577, 301] on button "Continue" at bounding box center [572, 305] width 62 height 29
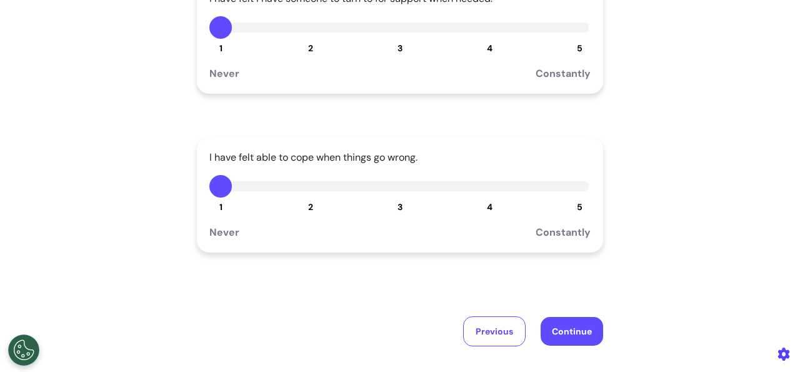
scroll to position [400, 0]
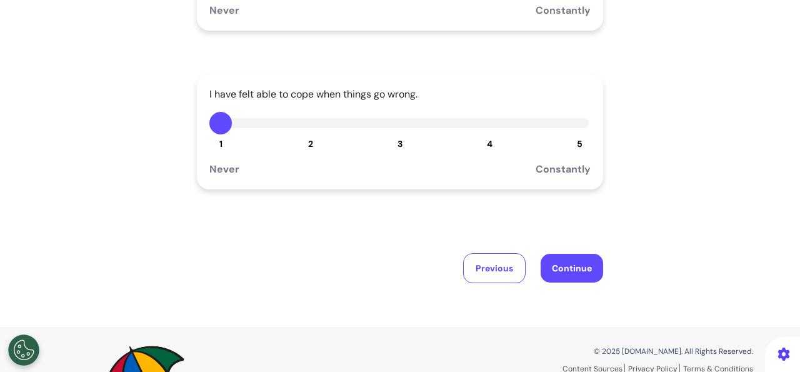
click at [564, 263] on button "Continue" at bounding box center [572, 268] width 62 height 29
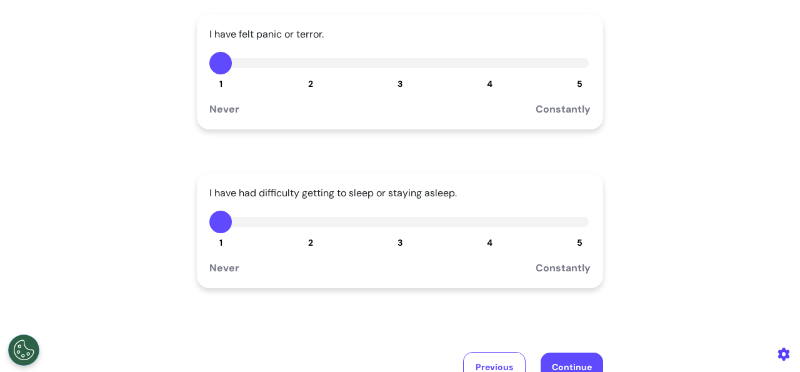
scroll to position [401, 0]
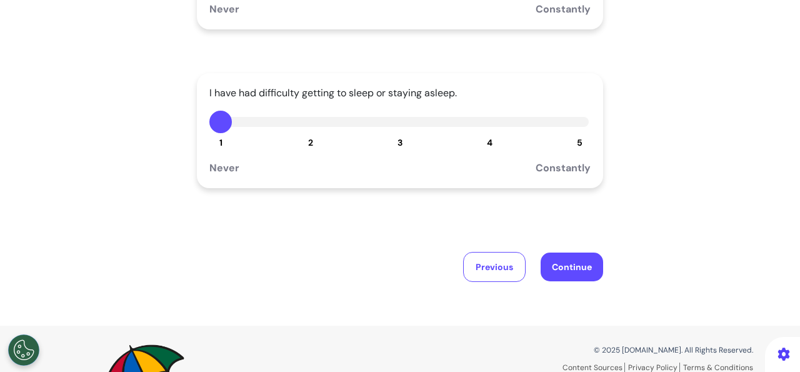
click at [577, 281] on button "Continue" at bounding box center [572, 266] width 62 height 29
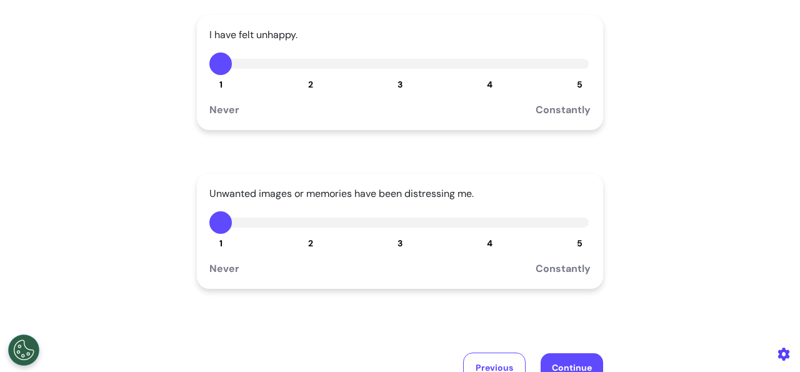
scroll to position [401, 0]
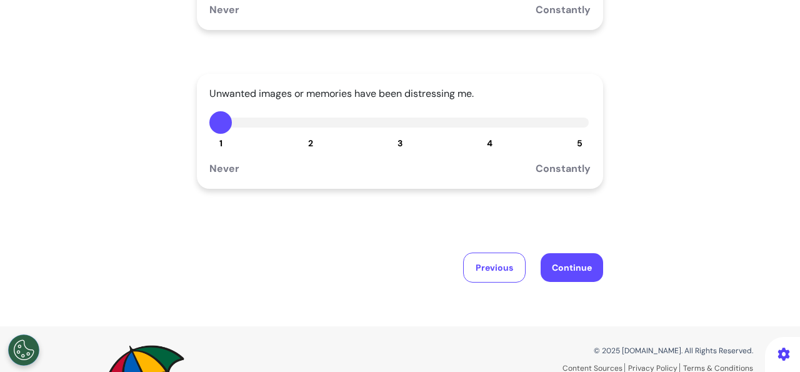
click at [574, 279] on button "Continue" at bounding box center [572, 267] width 62 height 29
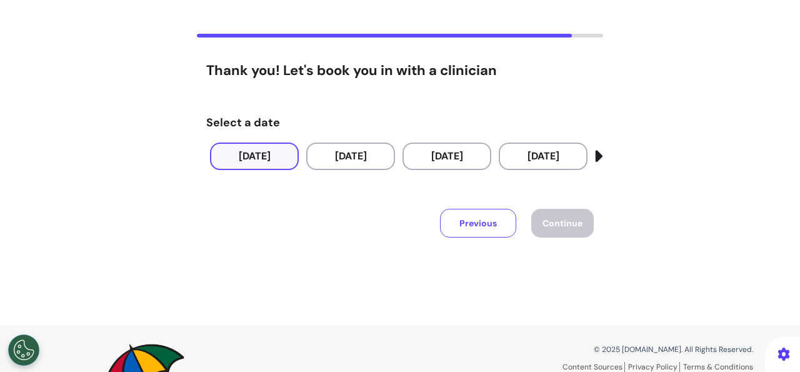
click at [254, 154] on button "[DATE]" at bounding box center [254, 155] width 89 height 27
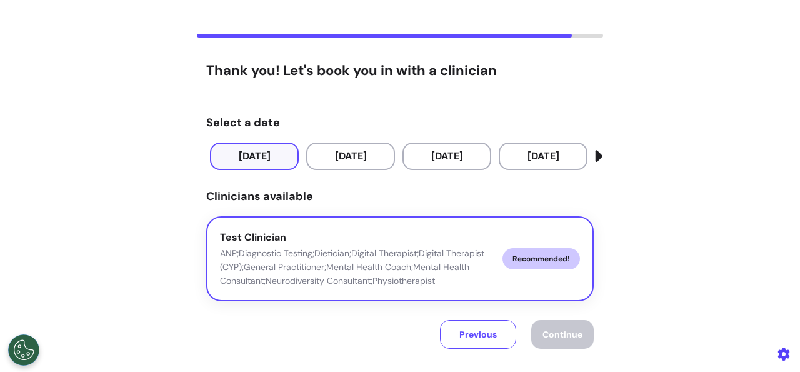
click at [423, 240] on div "Test Clinician ANP;Diagnostic Testing;Dietician;Digital Therapist;Digital Thera…" at bounding box center [356, 259] width 272 height 58
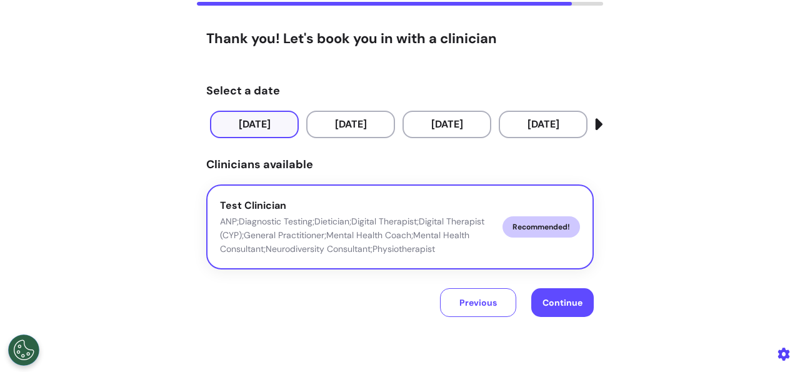
scroll to position [108, 0]
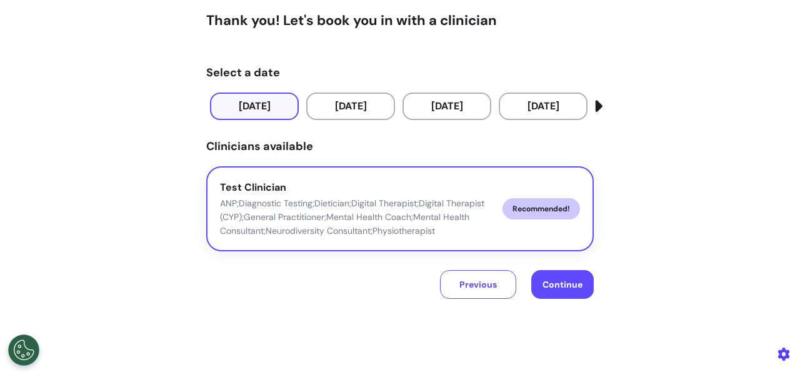
click at [572, 296] on button "Continue" at bounding box center [562, 284] width 62 height 29
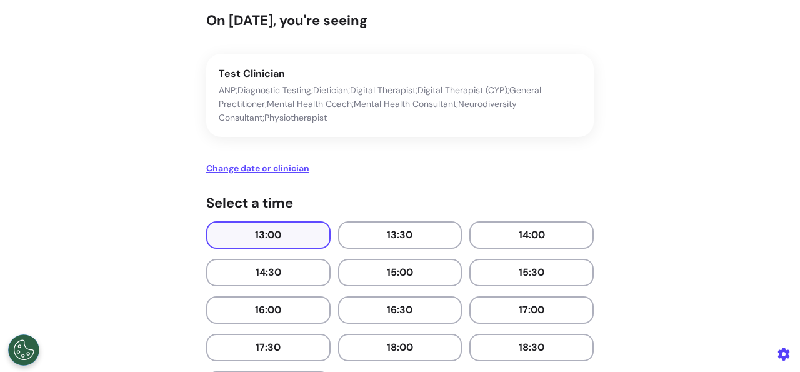
click at [284, 232] on button "13:00" at bounding box center [268, 234] width 124 height 27
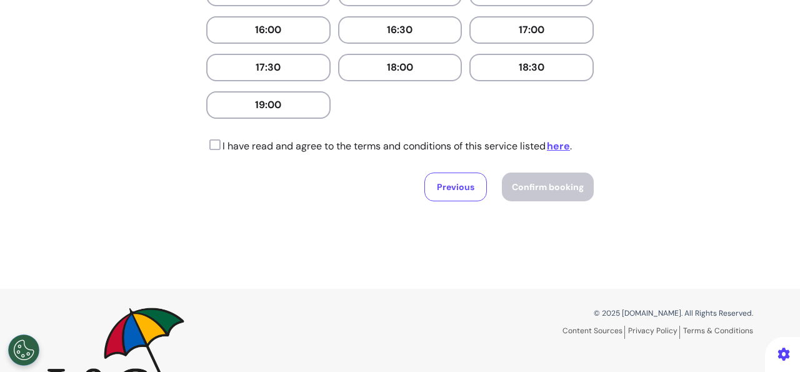
scroll to position [340, 0]
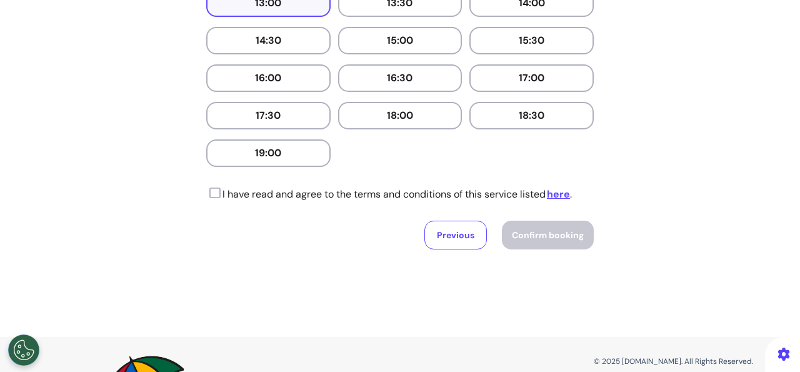
click at [207, 194] on icon at bounding box center [213, 193] width 14 height 12
click at [520, 246] on button "Confirm booking" at bounding box center [548, 235] width 92 height 29
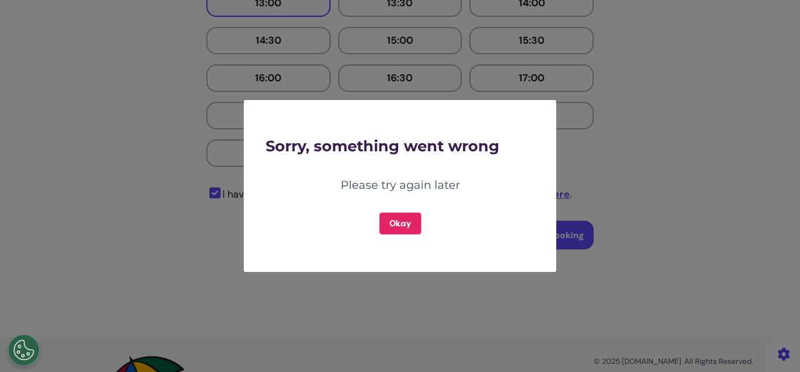
click at [418, 231] on button "Okay" at bounding box center [400, 223] width 42 height 22
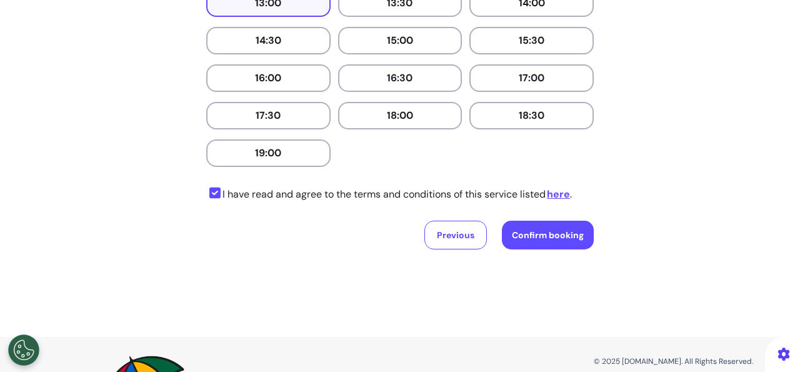
click at [448, 237] on button "Previous" at bounding box center [455, 235] width 62 height 29
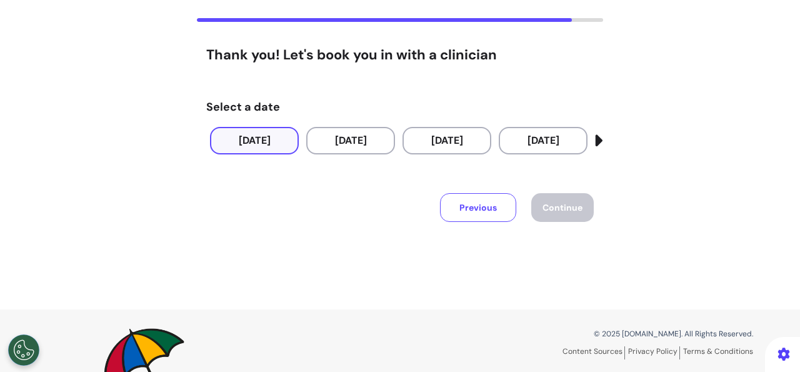
click at [249, 139] on button "[DATE]" at bounding box center [254, 140] width 89 height 27
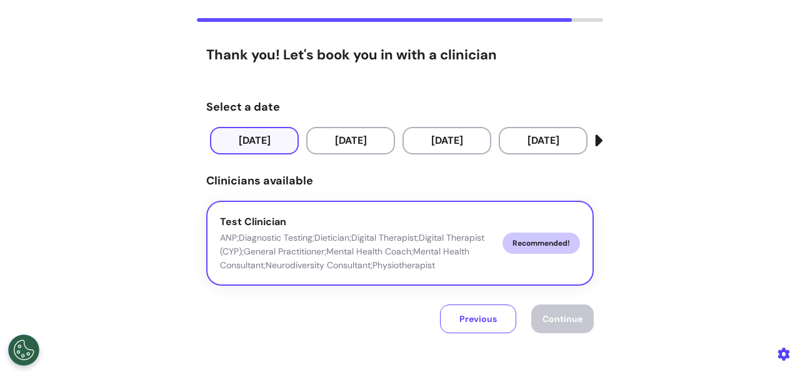
click at [309, 236] on p "ANP;Diagnostic Testing;Dietician;Digital Therapist;Digital Therapist (CYP);Gene…" at bounding box center [356, 251] width 272 height 41
click at [554, 316] on span "Continue" at bounding box center [562, 318] width 40 height 11
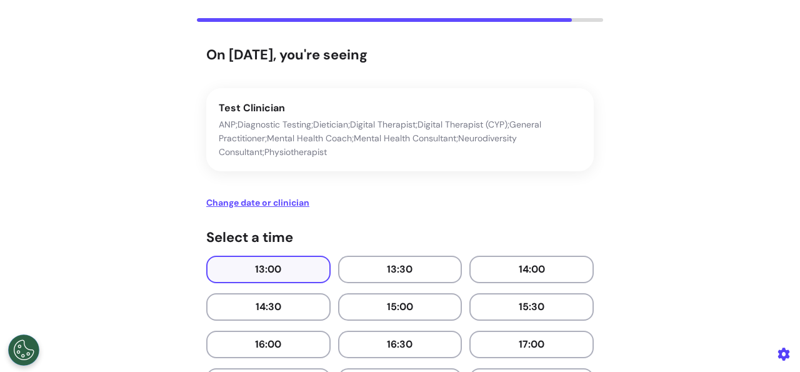
click at [272, 260] on button "13:00" at bounding box center [268, 269] width 124 height 27
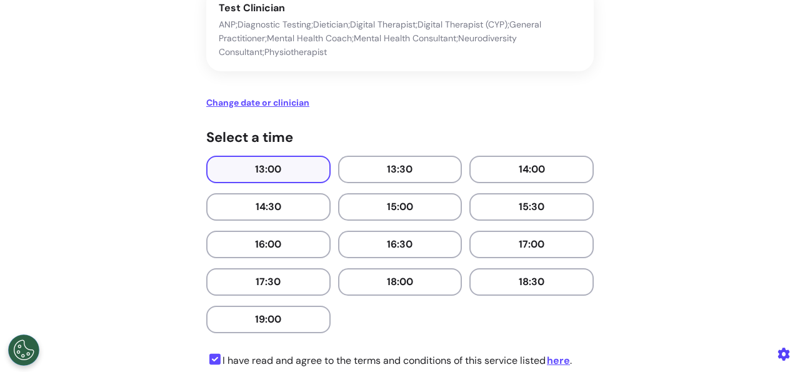
scroll to position [324, 0]
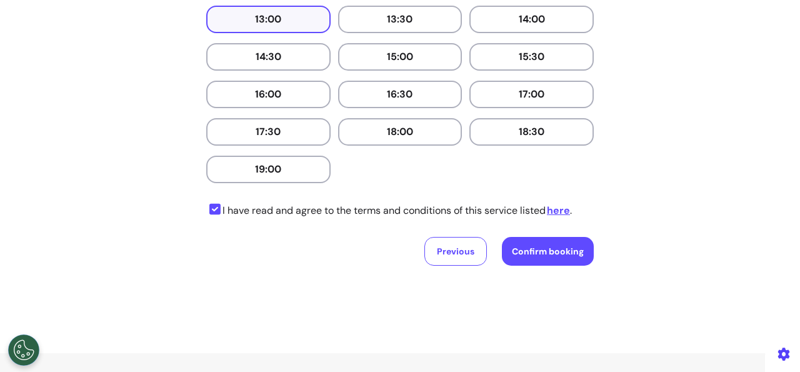
click at [532, 256] on span "Confirm booking" at bounding box center [548, 251] width 72 height 11
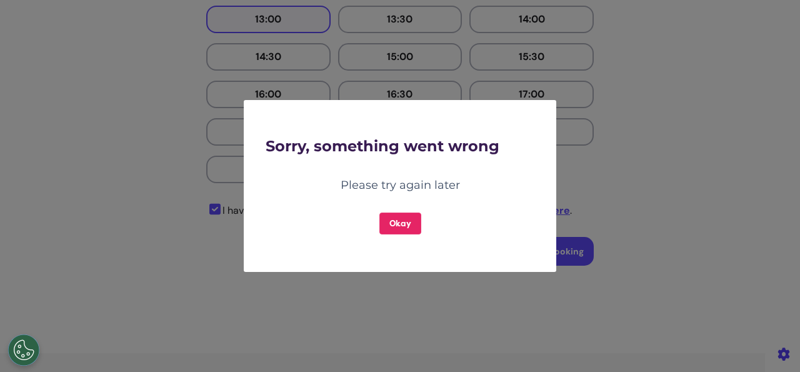
click at [384, 221] on button "Okay" at bounding box center [400, 223] width 42 height 22
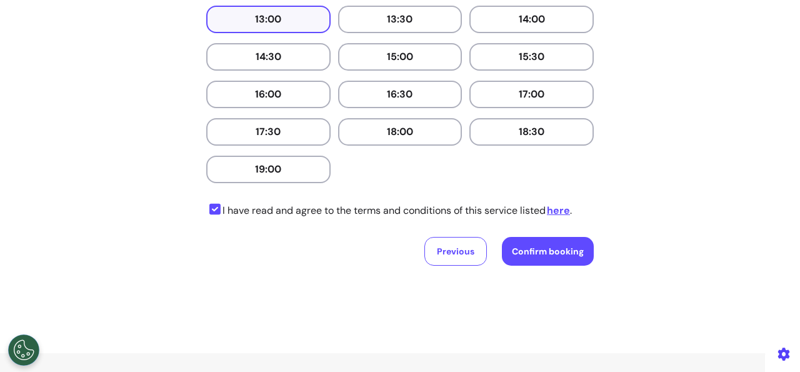
click at [424, 252] on button "Previous" at bounding box center [455, 251] width 62 height 29
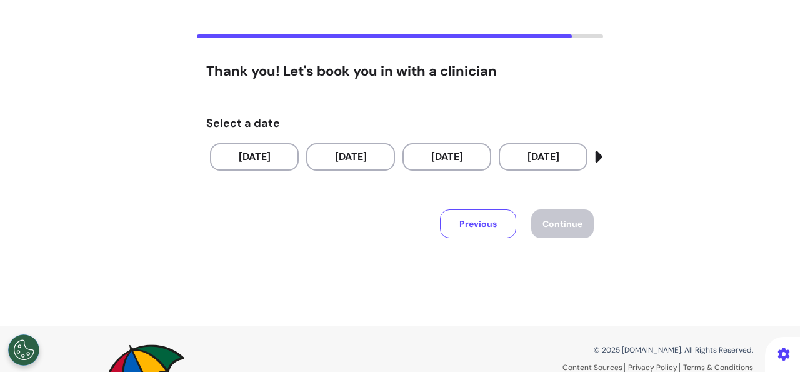
click at [471, 227] on button "Previous" at bounding box center [478, 223] width 76 height 29
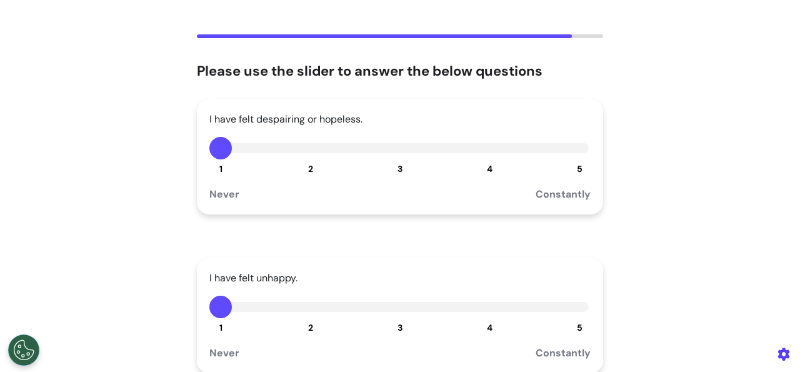
click at [394, 149] on button "3" at bounding box center [400, 148] width 22 height 22
click at [394, 316] on button "3" at bounding box center [400, 307] width 22 height 22
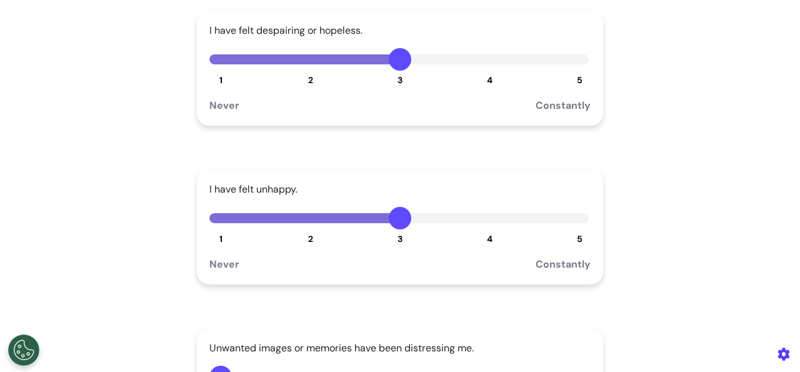
scroll to position [207, 0]
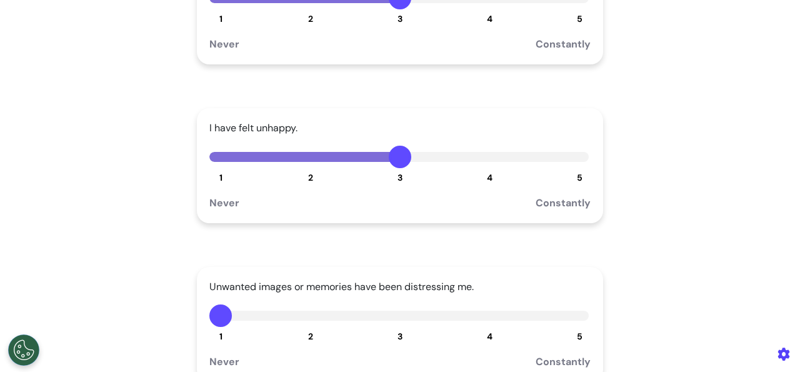
click at [398, 318] on button "3" at bounding box center [400, 315] width 22 height 22
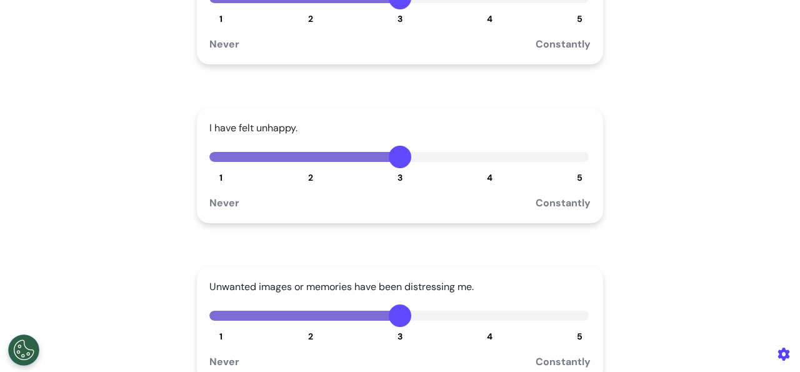
scroll to position [357, 0]
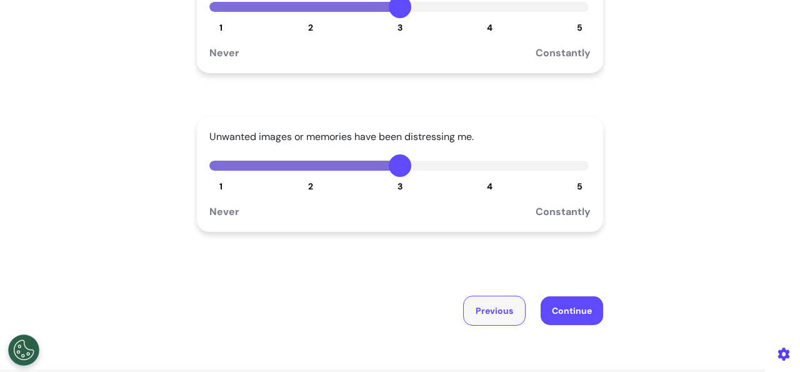
click at [488, 307] on button "Previous" at bounding box center [494, 311] width 62 height 30
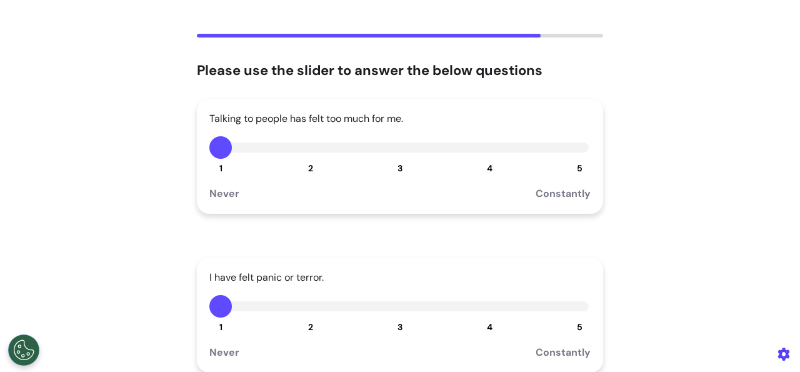
drag, startPoint x: 399, startPoint y: 159, endPoint x: 379, endPoint y: 202, distance: 47.0
click at [395, 163] on div "Talking to people has felt too much for me. 1 2 3 4 5 Never Constantly" at bounding box center [400, 156] width 406 height 115
drag, startPoint x: 399, startPoint y: 142, endPoint x: 394, endPoint y: 167, distance: 26.1
click at [397, 145] on button "3" at bounding box center [400, 147] width 22 height 22
click at [392, 308] on button "3" at bounding box center [400, 306] width 22 height 22
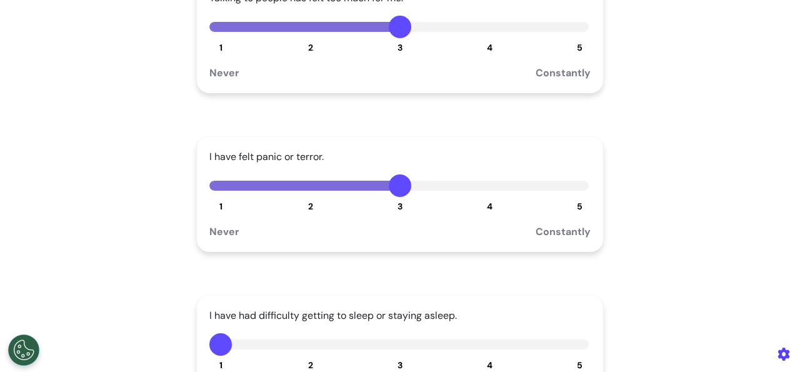
scroll to position [208, 0]
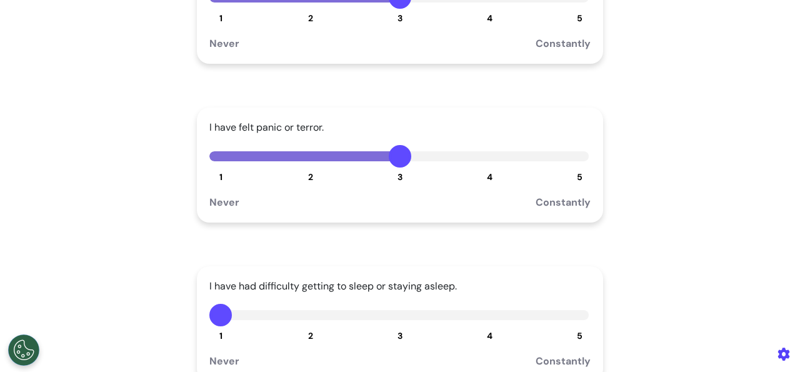
drag, startPoint x: 394, startPoint y: 322, endPoint x: 398, endPoint y: 308, distance: 14.2
click at [394, 322] on button "3" at bounding box center [400, 315] width 22 height 22
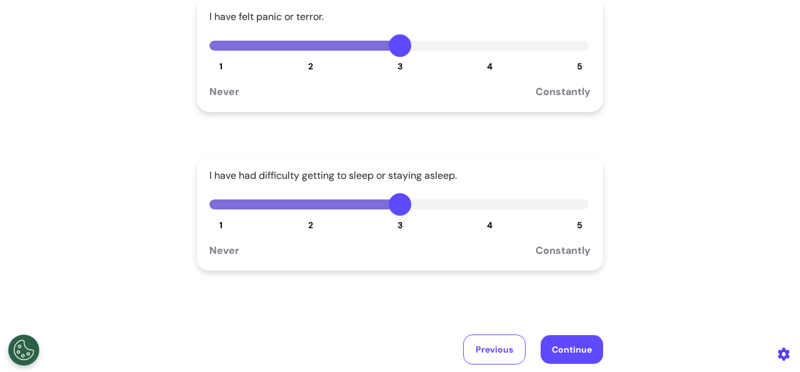
scroll to position [358, 0]
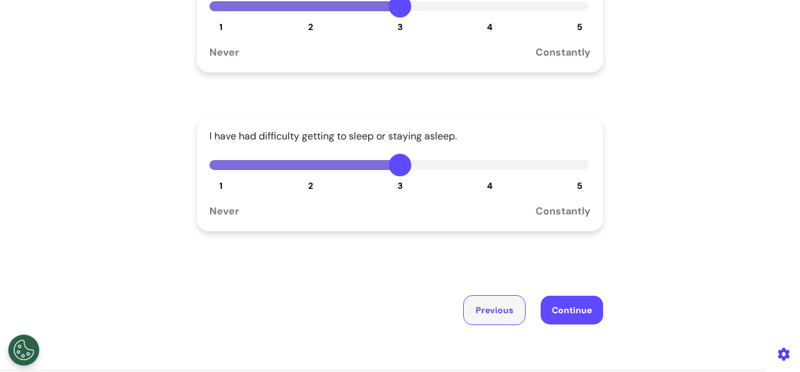
click at [490, 313] on button "Previous" at bounding box center [494, 310] width 62 height 30
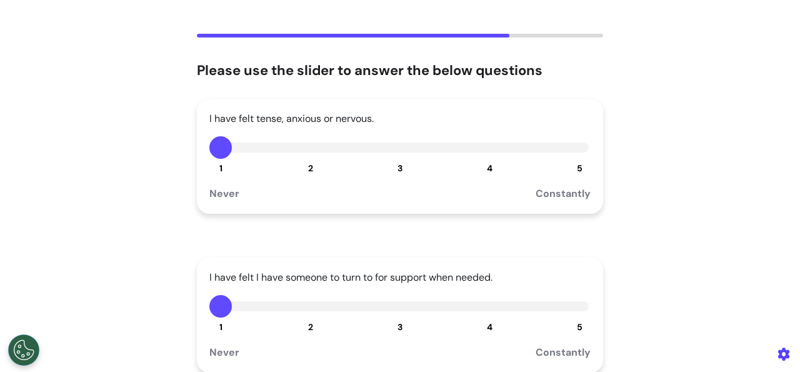
click at [479, 154] on button "4" at bounding box center [490, 147] width 22 height 22
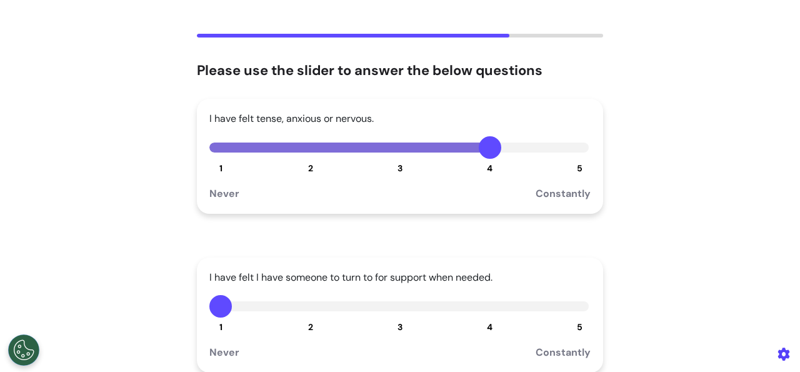
click at [397, 301] on button "3" at bounding box center [400, 306] width 22 height 22
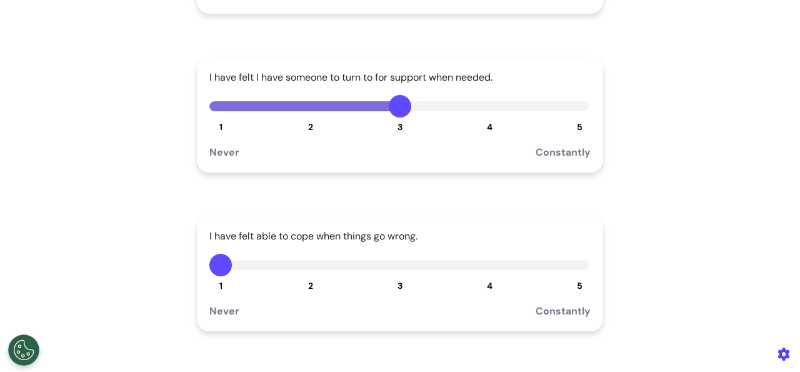
click at [486, 267] on button "4" at bounding box center [490, 265] width 22 height 22
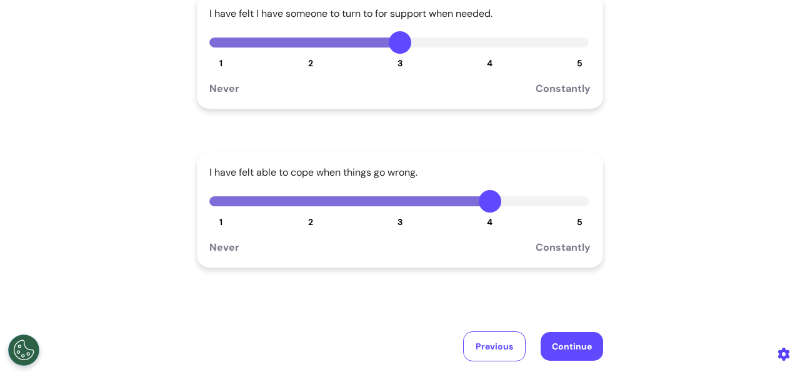
scroll to position [358, 0]
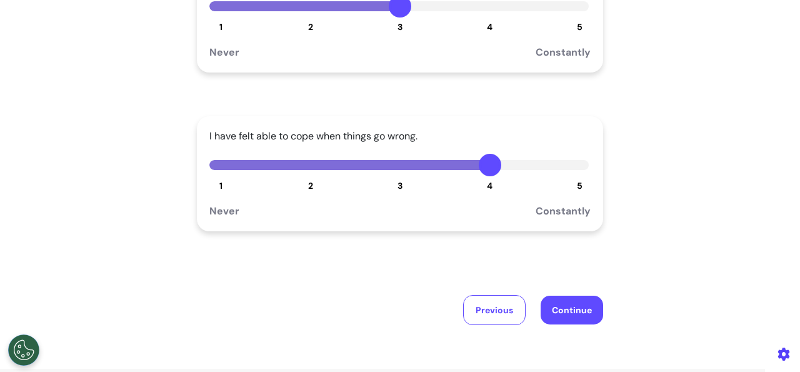
click at [556, 296] on button "Continue" at bounding box center [572, 310] width 62 height 29
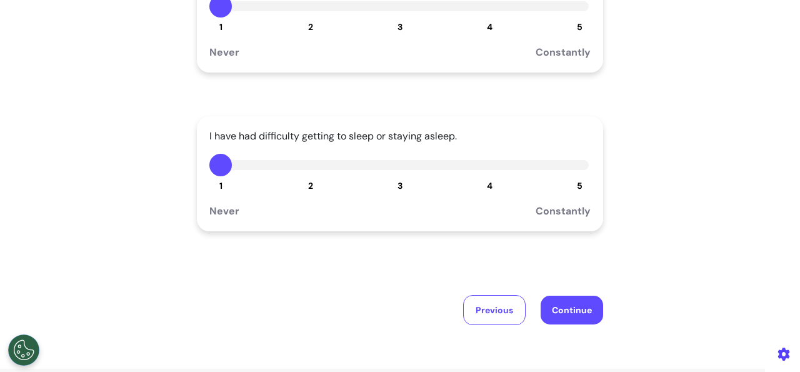
click at [401, 164] on button "3" at bounding box center [400, 165] width 22 height 22
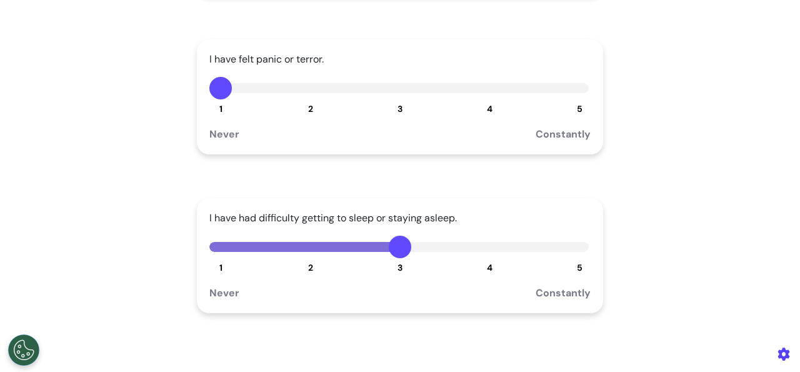
scroll to position [208, 0]
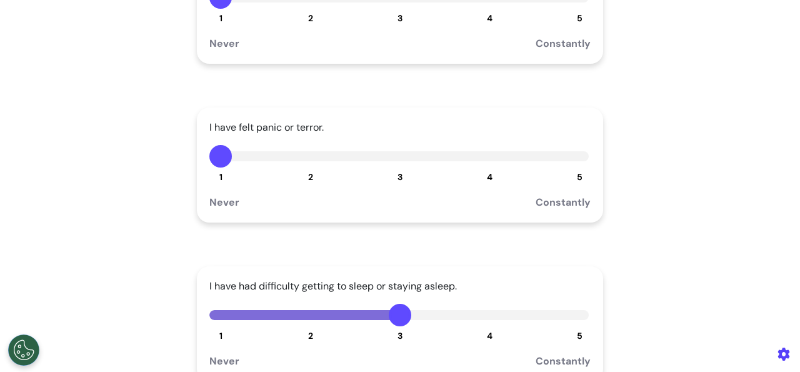
click at [397, 174] on span "3" at bounding box center [399, 176] width 5 height 11
click at [400, 12] on div "Talking to people has felt too much for me. 1 2 3 4 5 Never Constantly" at bounding box center [400, 6] width 406 height 115
click at [397, 17] on span "3" at bounding box center [399, 17] width 5 height 11
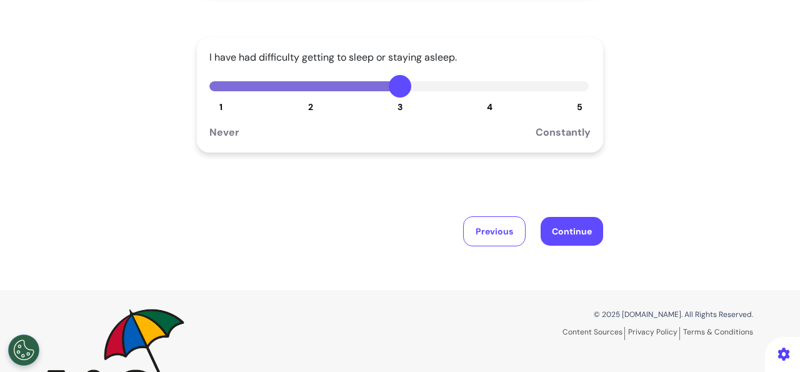
scroll to position [458, 0]
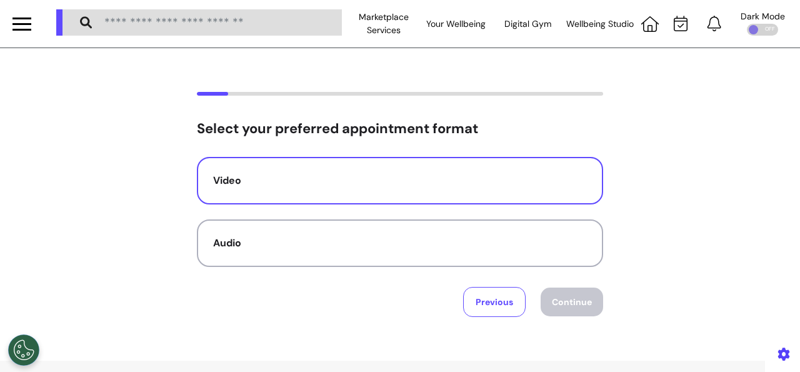
scroll to position [124, 0]
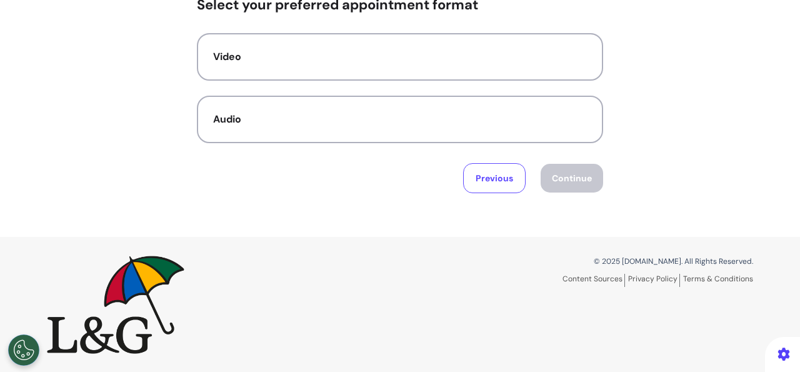
drag, startPoint x: 441, startPoint y: 7, endPoint x: 421, endPoint y: 16, distance: 21.8
click at [440, 7] on h2 "Select your preferred appointment format" at bounding box center [400, 5] width 406 height 16
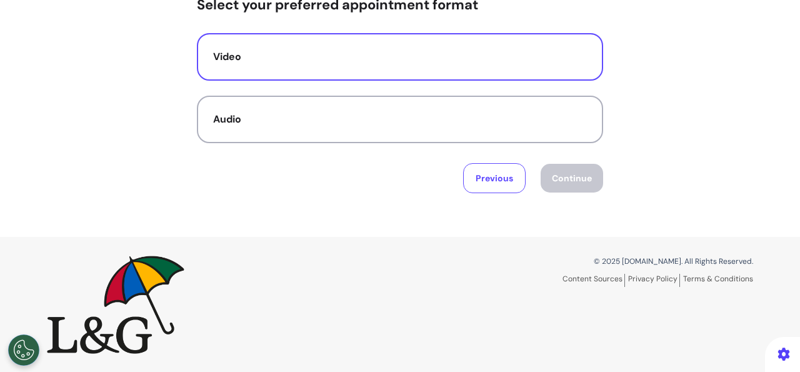
click at [374, 59] on div "Video" at bounding box center [400, 56] width 374 height 15
click at [588, 184] on button "Continue" at bounding box center [572, 178] width 62 height 29
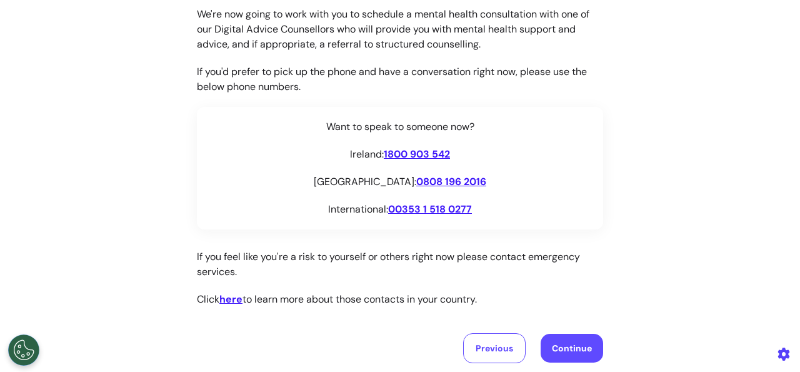
scroll to position [300, 0]
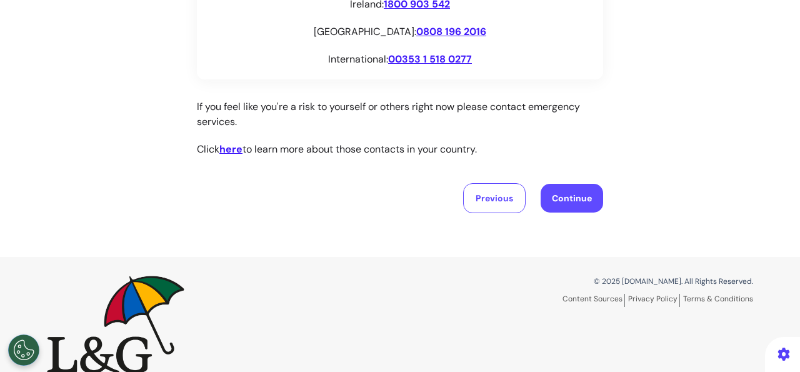
click at [577, 202] on button "Continue" at bounding box center [572, 198] width 62 height 29
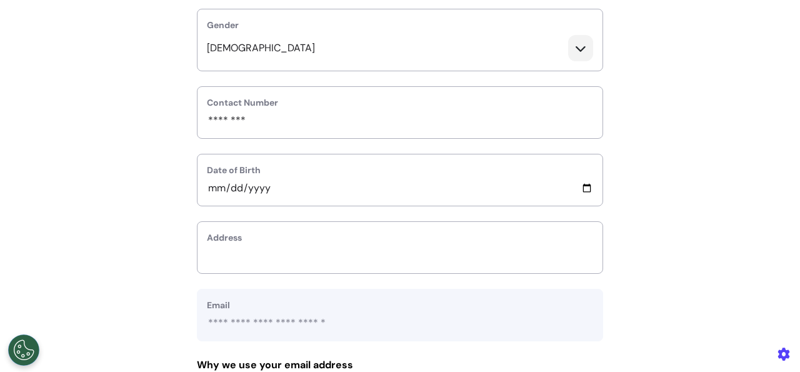
scroll to position [450, 0]
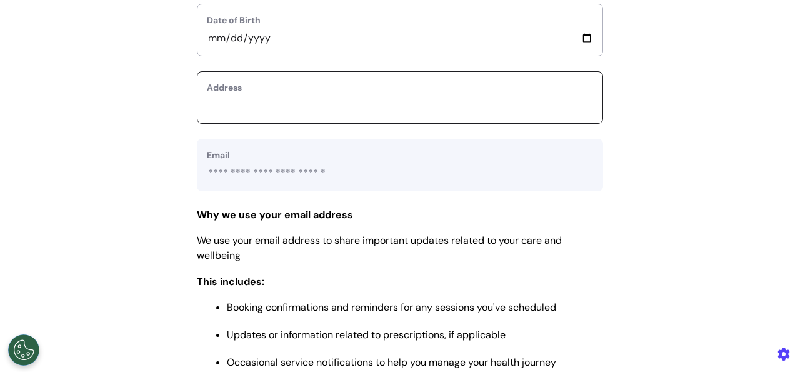
click at [441, 107] on input "text_area" at bounding box center [400, 105] width 386 height 16
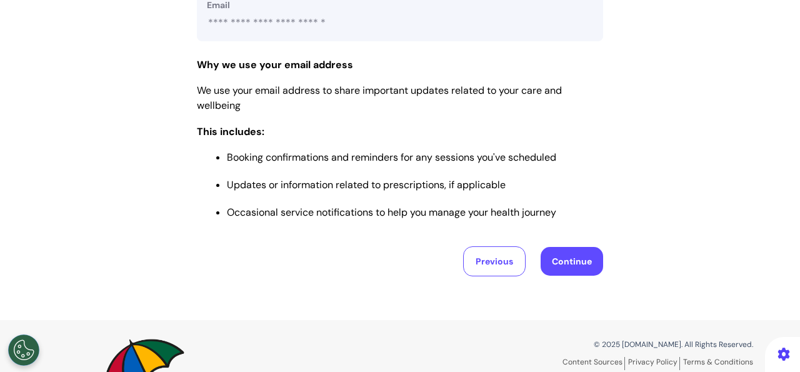
scroll to position [546, 0]
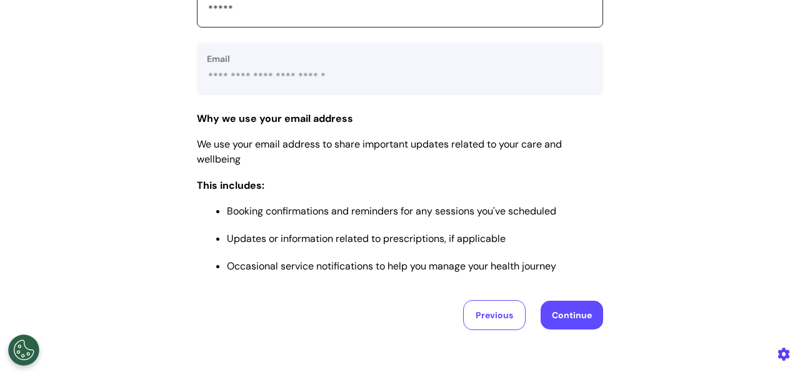
type input "*****"
click at [562, 307] on button "Continue" at bounding box center [572, 315] width 62 height 29
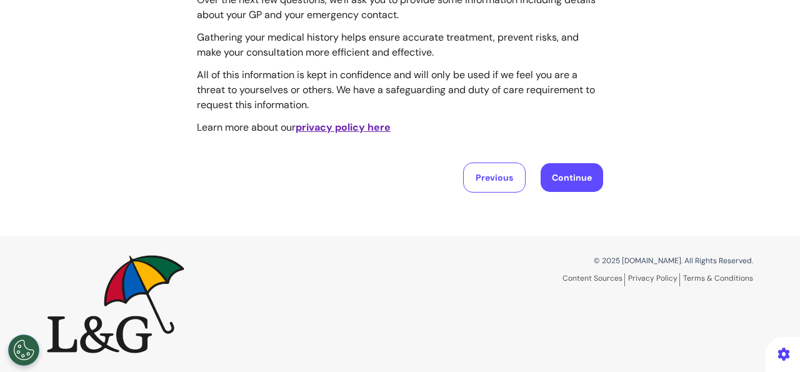
scroll to position [164, 0]
click at [576, 183] on button "Continue" at bounding box center [572, 178] width 62 height 29
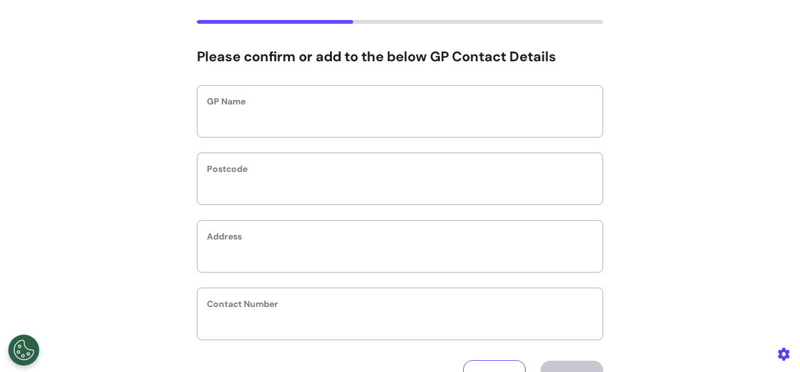
scroll to position [100, 0]
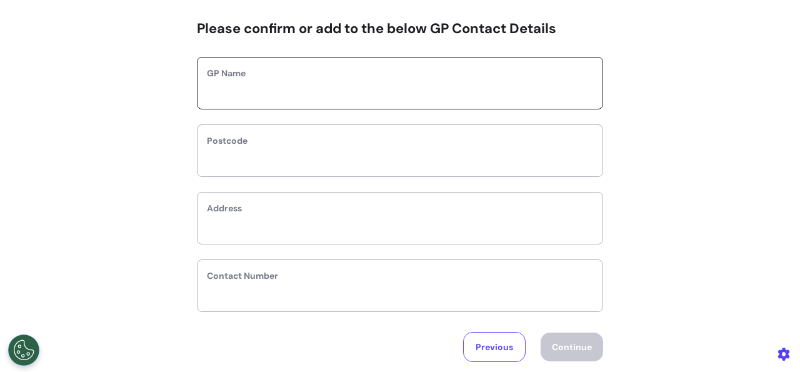
click at [429, 86] on input "text" at bounding box center [400, 91] width 386 height 16
type input "****"
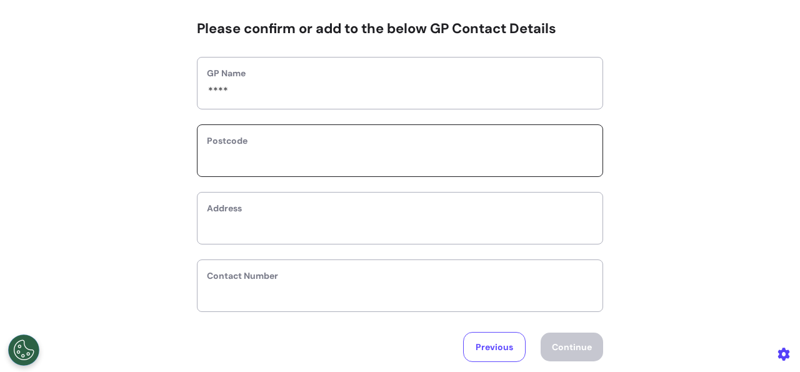
click at [373, 166] on input "text" at bounding box center [400, 159] width 386 height 16
type input "*"
select select
type input "**"
select select
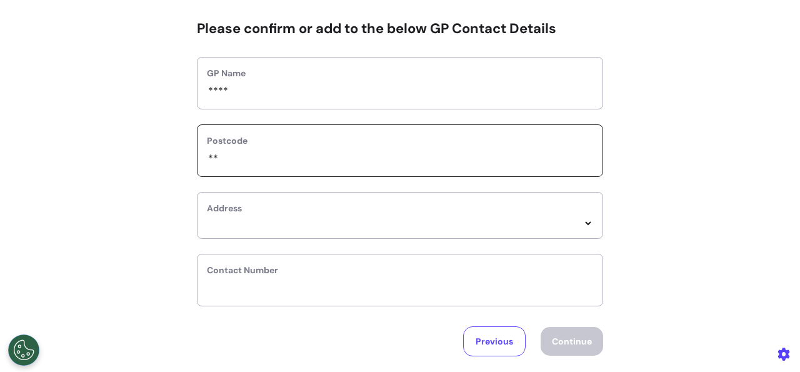
type input "***"
select select
type input "***"
select select
type input "*****"
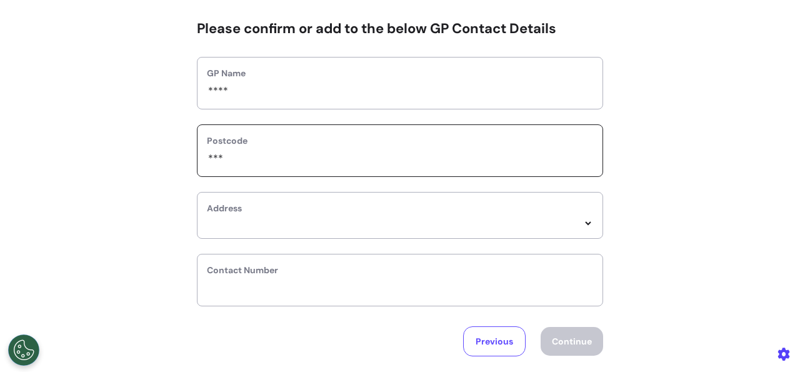
select select
type input "******"
select select
type input "*******"
select select
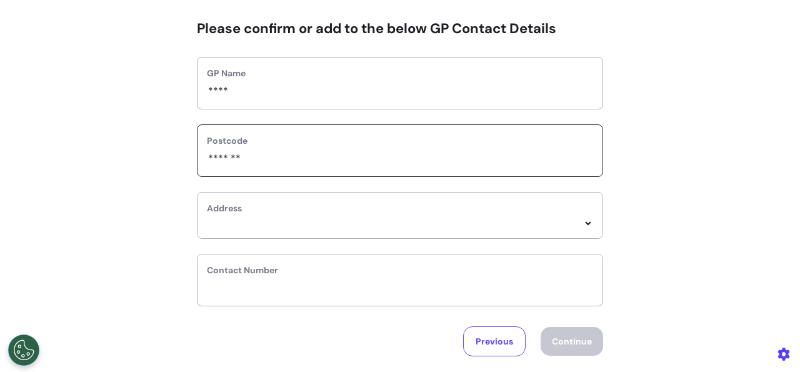
click at [294, 154] on input "*******" at bounding box center [400, 159] width 386 height 16
click at [472, 164] on input "*******" at bounding box center [400, 159] width 386 height 16
type input "*******"
click at [446, 216] on div "**********" at bounding box center [400, 215] width 406 height 47
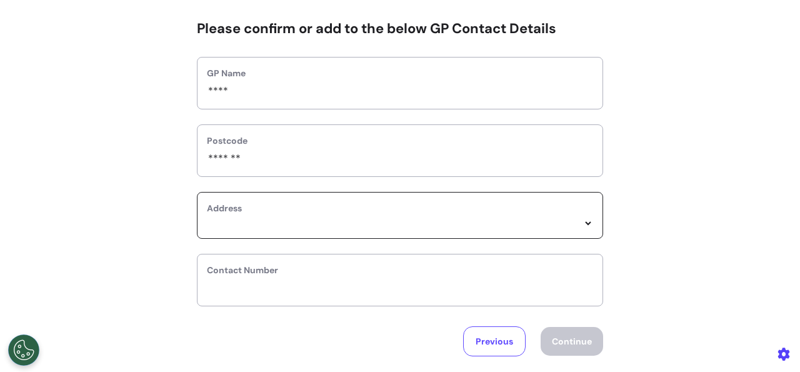
select select
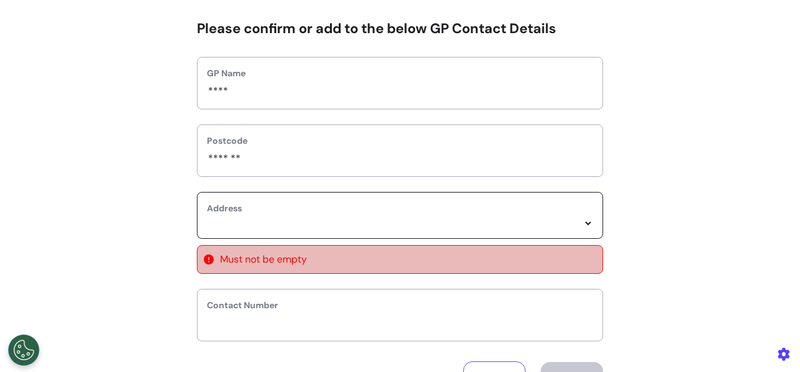
click at [207, 218] on select "**********" at bounding box center [400, 223] width 386 height 11
click option "**********" at bounding box center [0, 0] width 0 height 0
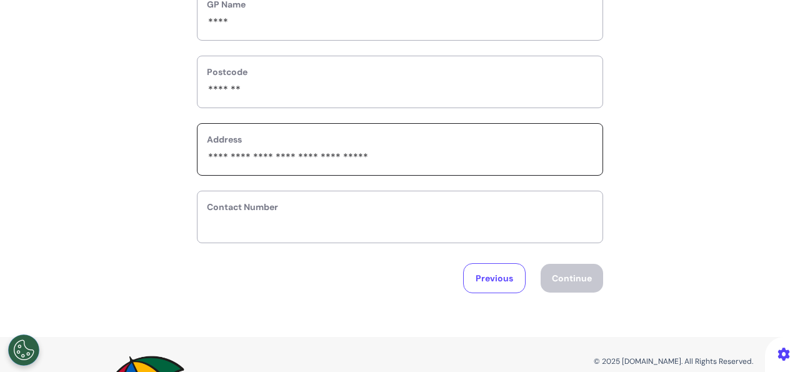
scroll to position [200, 0]
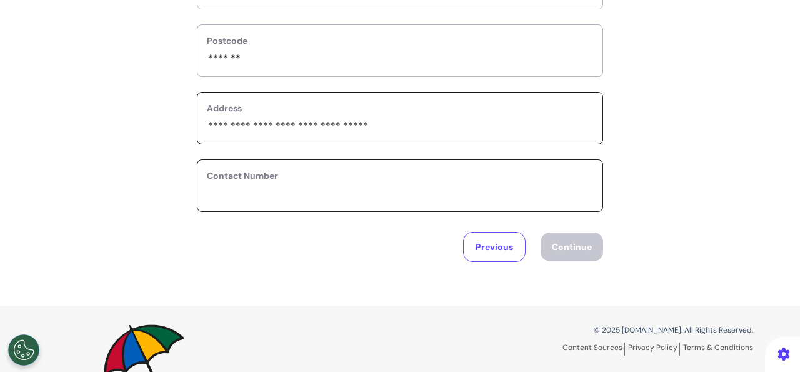
click at [358, 199] on input "phone" at bounding box center [400, 194] width 386 height 16
type input "*******"
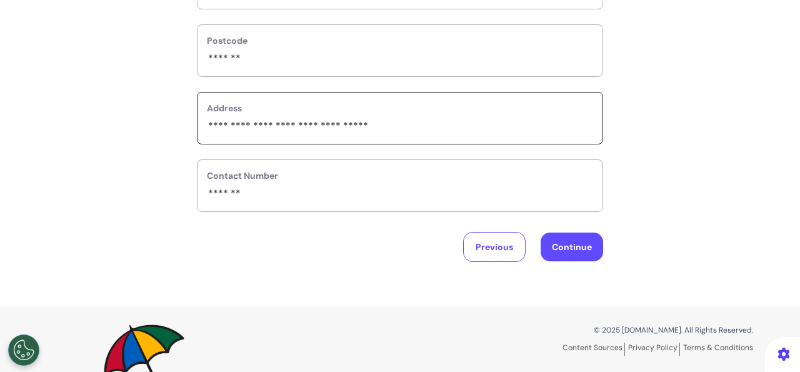
click at [561, 241] on button "Continue" at bounding box center [572, 246] width 62 height 29
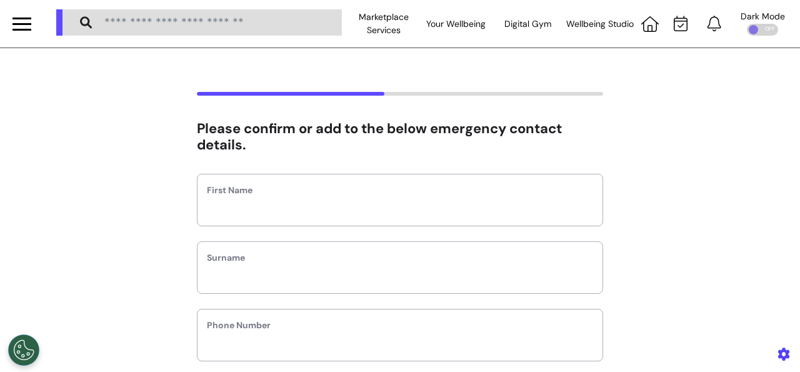
scroll to position [0, 0]
click at [497, 203] on input "text" at bounding box center [400, 208] width 386 height 16
type input "****"
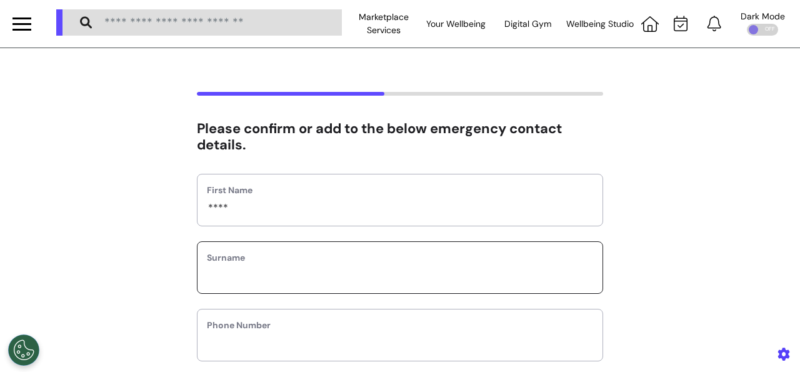
click at [344, 271] on input "text" at bounding box center [400, 275] width 386 height 16
type input "***"
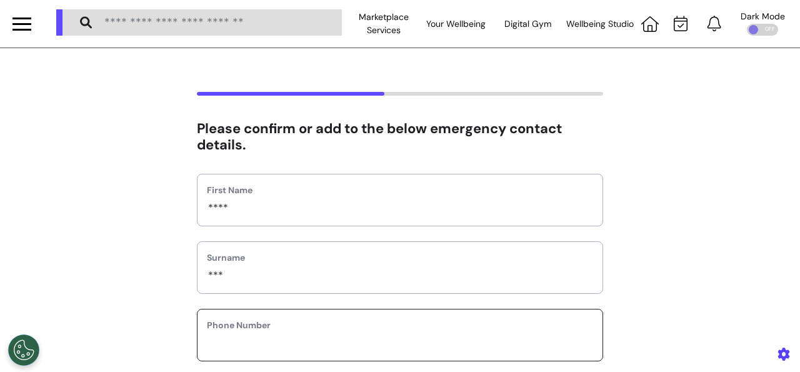
click at [304, 341] on input "phone" at bounding box center [400, 343] width 386 height 16
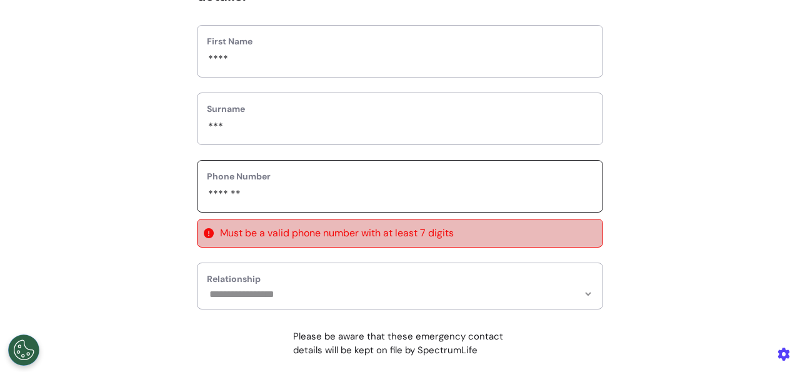
scroll to position [150, 0]
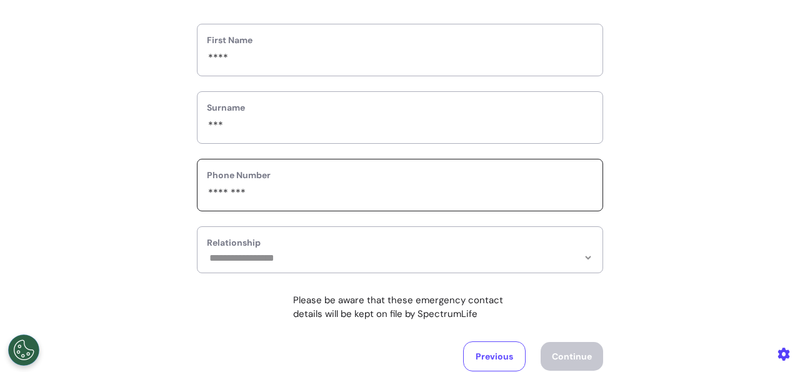
type input "********"
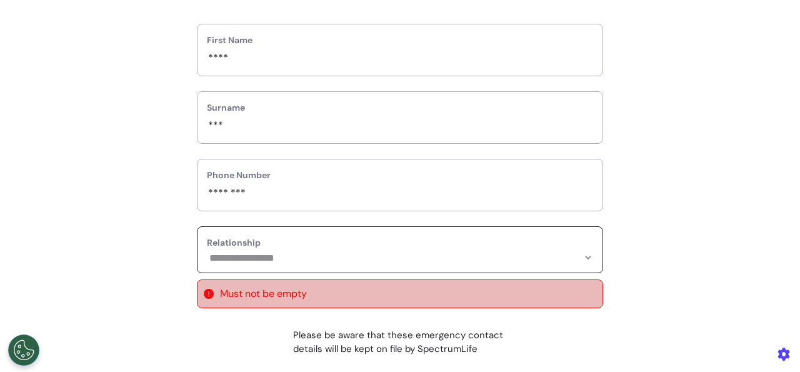
click at [207, 252] on select "**********" at bounding box center [400, 257] width 386 height 11
select select "*****"
click option "*****" at bounding box center [0, 0] width 0 height 0
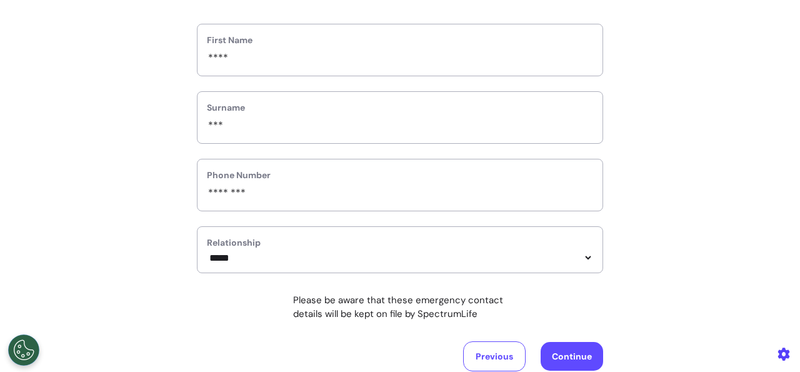
click at [549, 346] on button "Continue" at bounding box center [572, 356] width 62 height 29
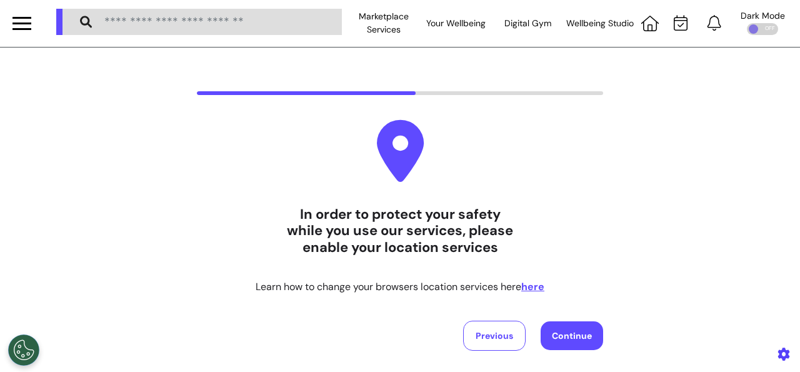
scroll to position [0, 0]
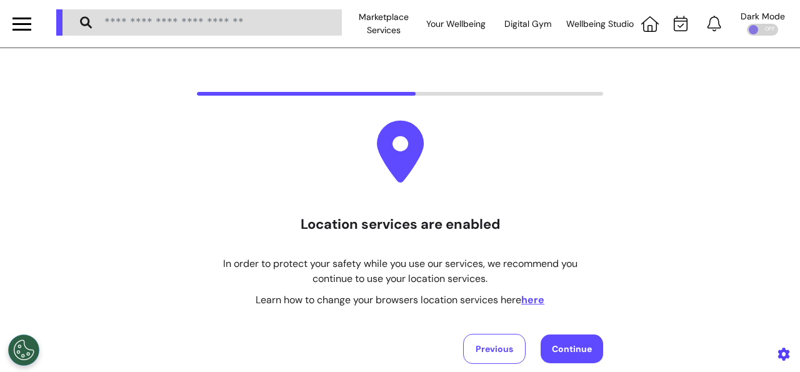
click at [582, 341] on button "Continue" at bounding box center [572, 348] width 62 height 29
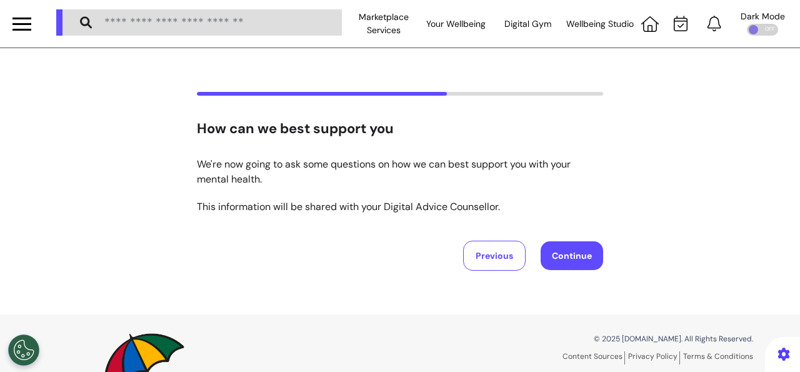
scroll to position [77, 0]
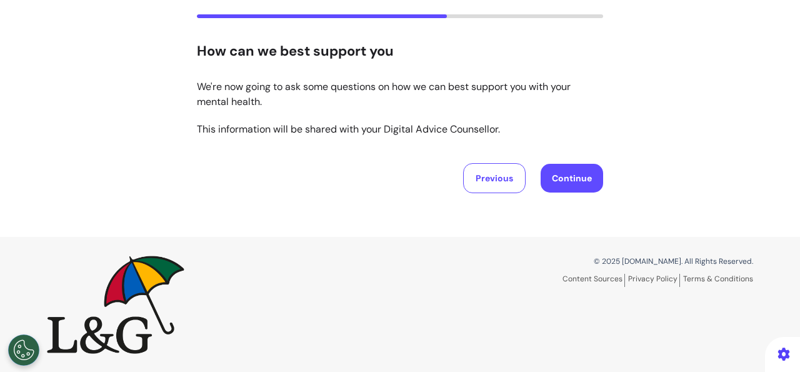
click at [562, 166] on button "Continue" at bounding box center [572, 178] width 62 height 29
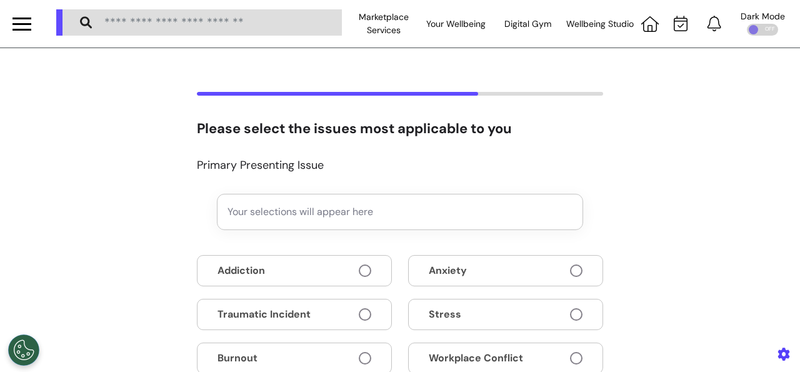
scroll to position [0, 0]
click at [501, 259] on button "Anxiety" at bounding box center [505, 270] width 195 height 31
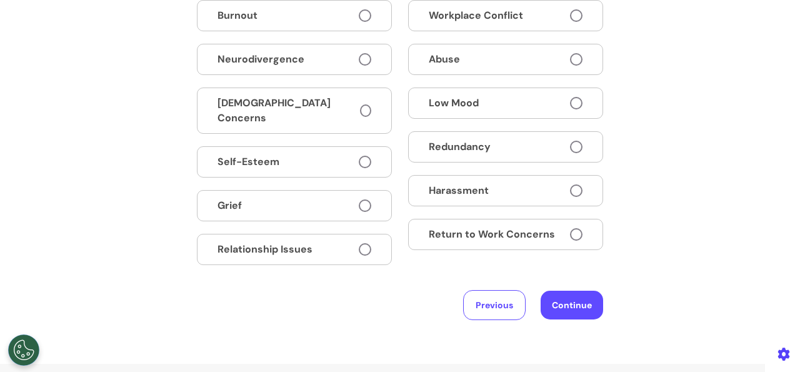
click at [560, 307] on button "Continue" at bounding box center [572, 305] width 62 height 29
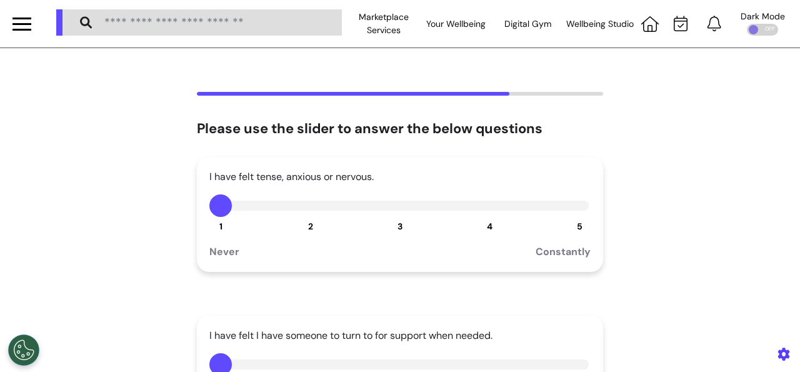
click at [398, 206] on button "3" at bounding box center [400, 205] width 22 height 22
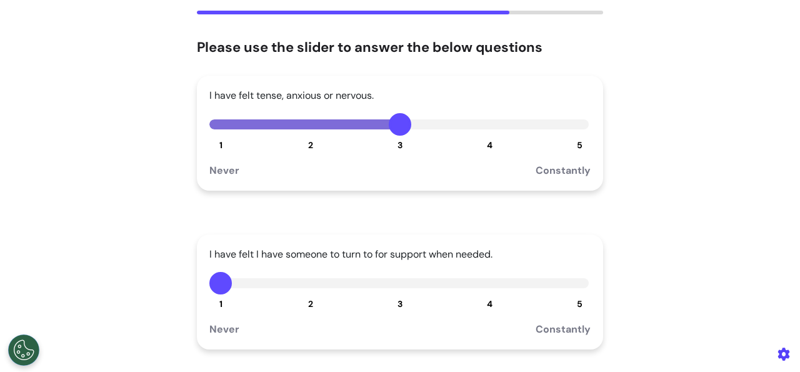
scroll to position [100, 0]
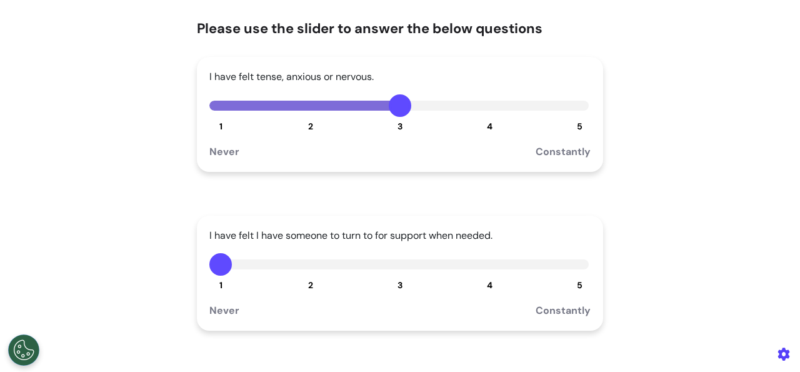
click at [401, 269] on button "3" at bounding box center [400, 264] width 22 height 22
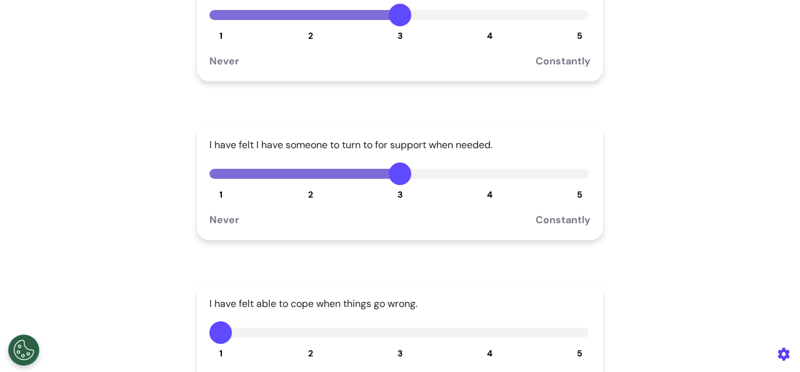
scroll to position [250, 0]
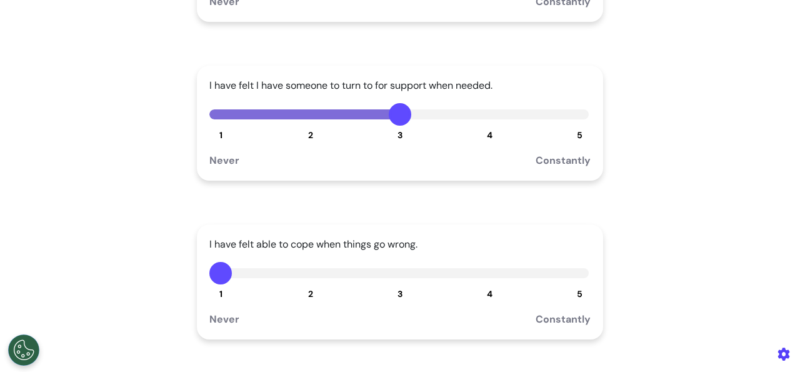
click at [397, 273] on button "3" at bounding box center [400, 273] width 22 height 22
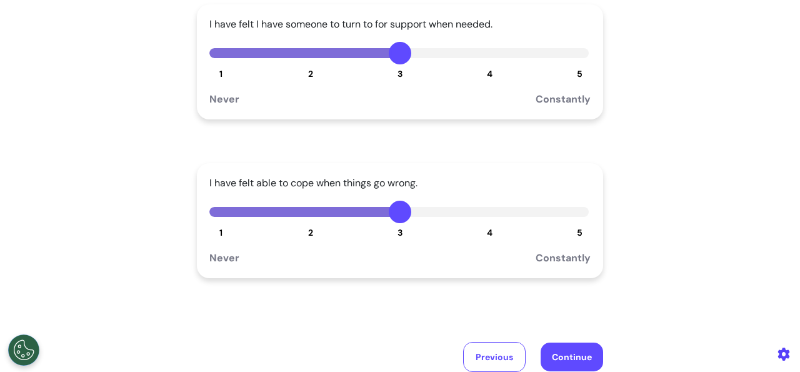
scroll to position [350, 0]
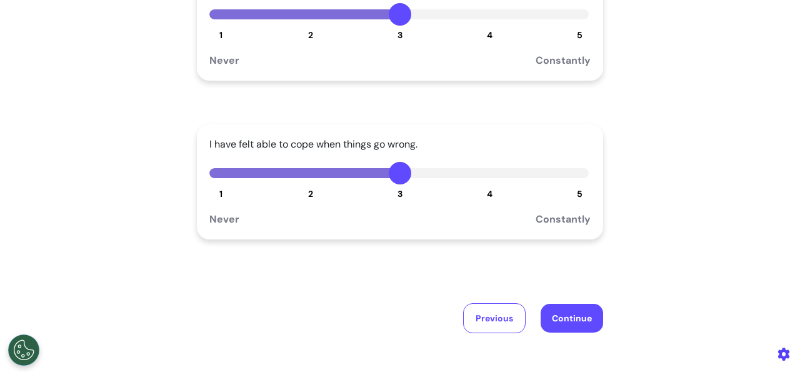
click at [572, 323] on button "Continue" at bounding box center [572, 318] width 62 height 29
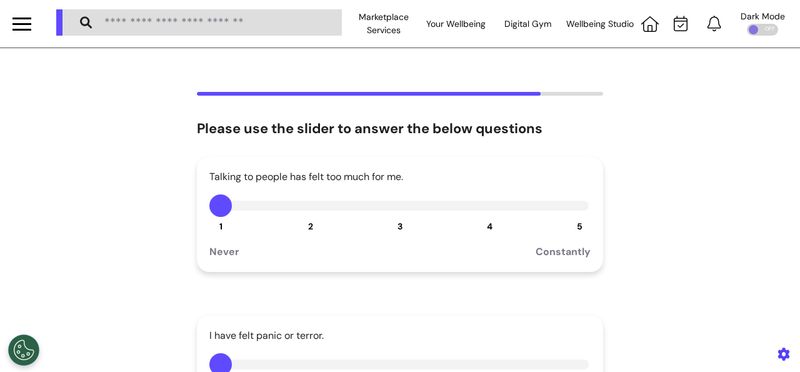
scroll to position [0, 0]
click at [389, 206] on button "3" at bounding box center [400, 205] width 22 height 22
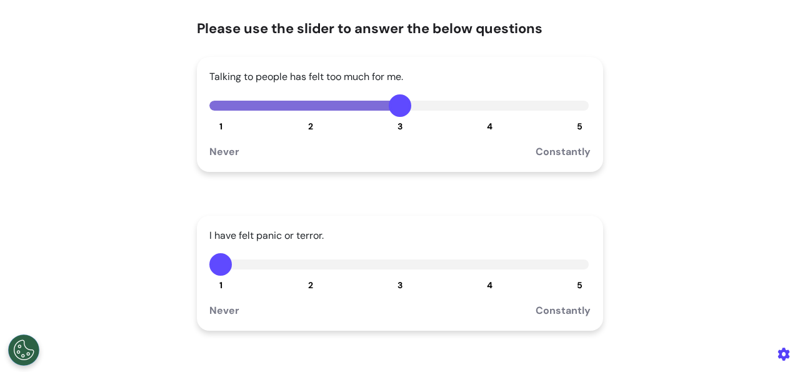
click at [391, 261] on button "3" at bounding box center [400, 264] width 22 height 22
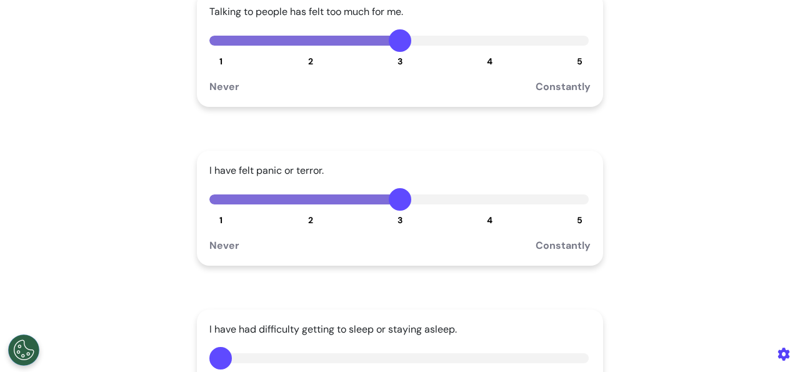
scroll to position [200, 0]
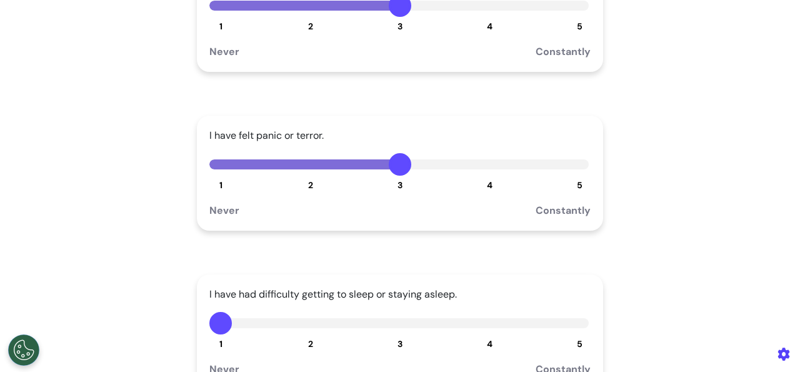
click at [389, 327] on button "3" at bounding box center [400, 323] width 22 height 22
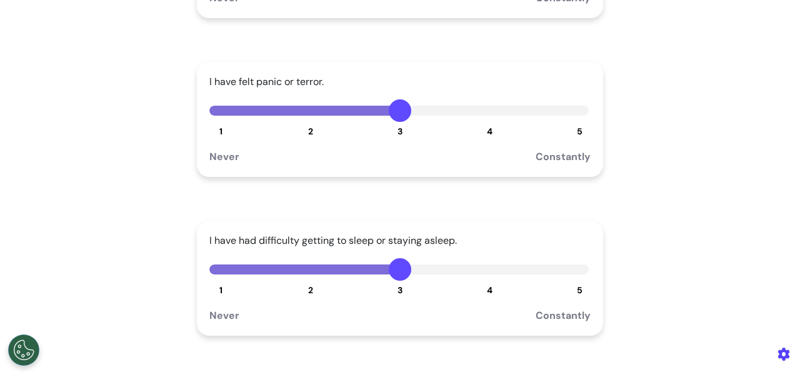
scroll to position [300, 0]
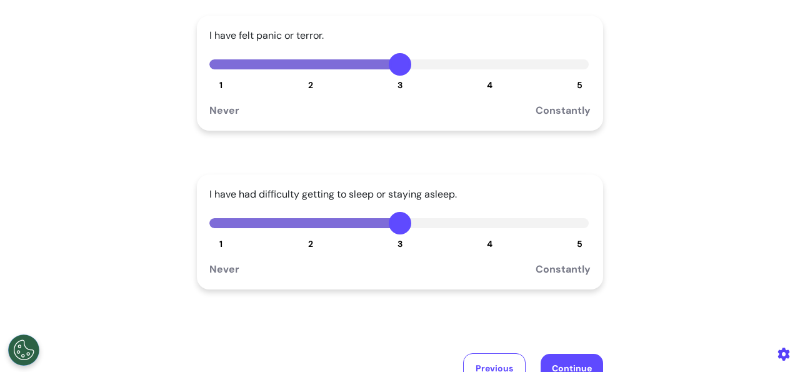
click at [557, 362] on button "Continue" at bounding box center [572, 368] width 62 height 29
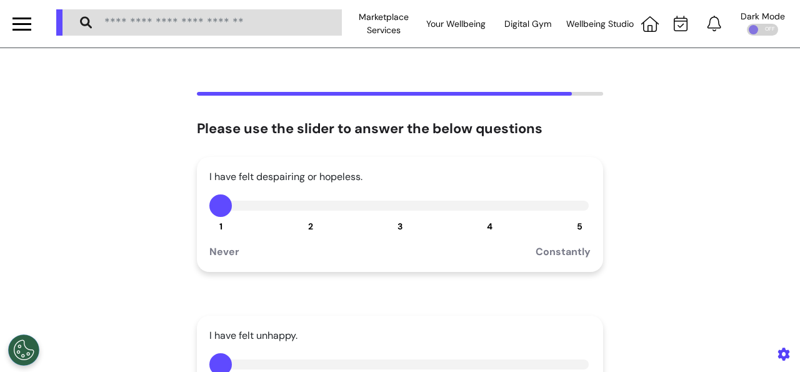
scroll to position [0, 0]
click at [377, 208] on div at bounding box center [398, 206] width 379 height 10
click at [394, 202] on button "3" at bounding box center [400, 205] width 22 height 22
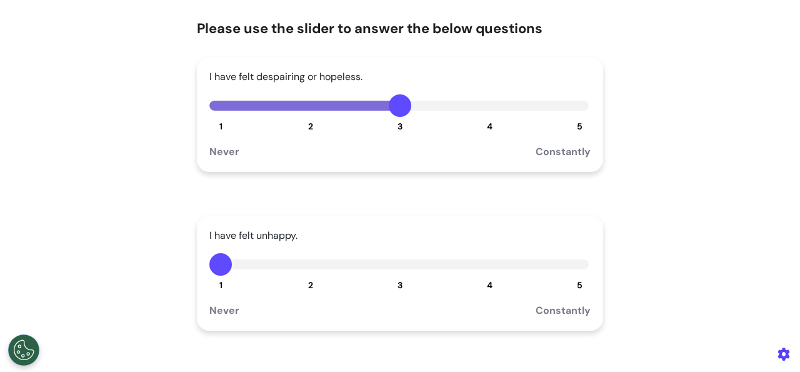
scroll to position [150, 0]
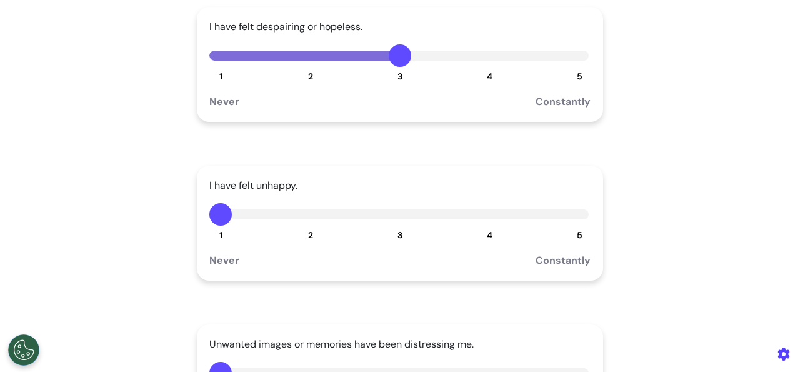
click at [394, 224] on button "3" at bounding box center [400, 214] width 22 height 22
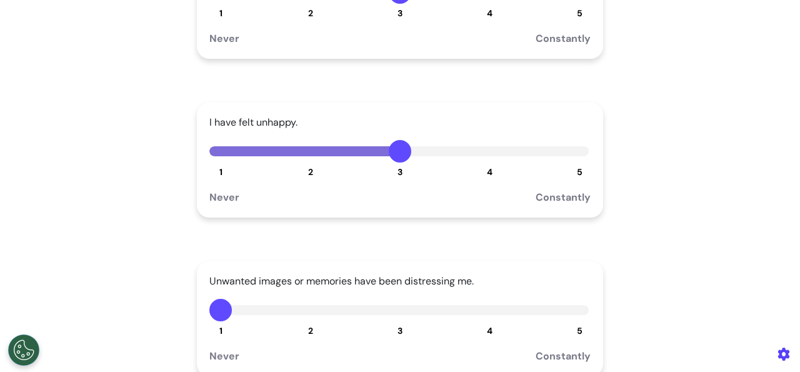
scroll to position [250, 0]
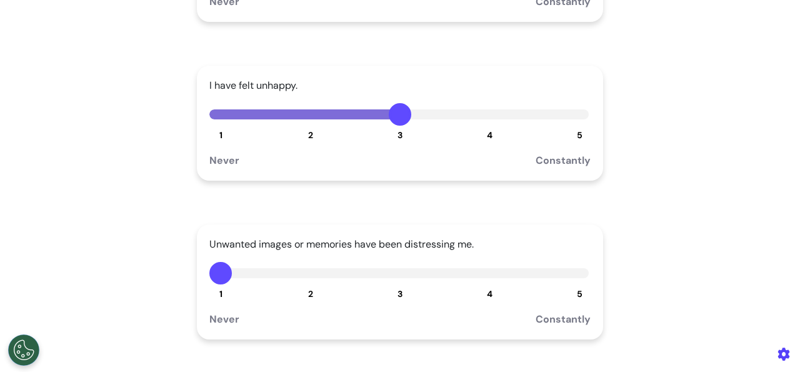
click at [401, 269] on button "3" at bounding box center [400, 273] width 22 height 22
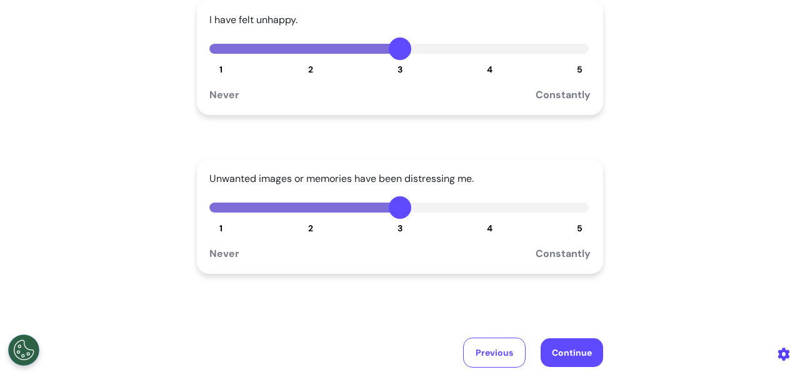
scroll to position [350, 0]
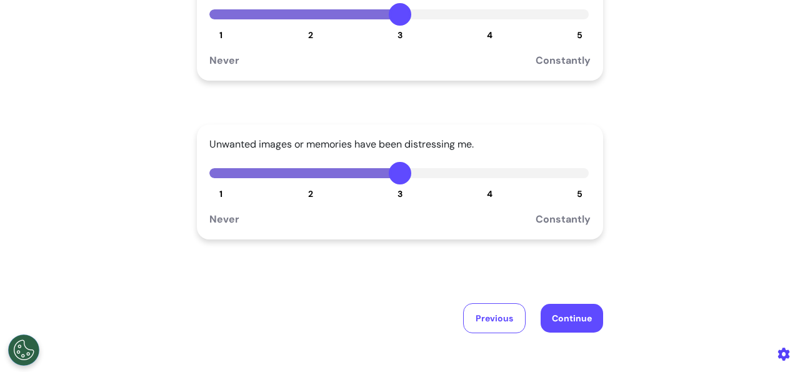
click at [543, 324] on button "Continue" at bounding box center [572, 318] width 62 height 29
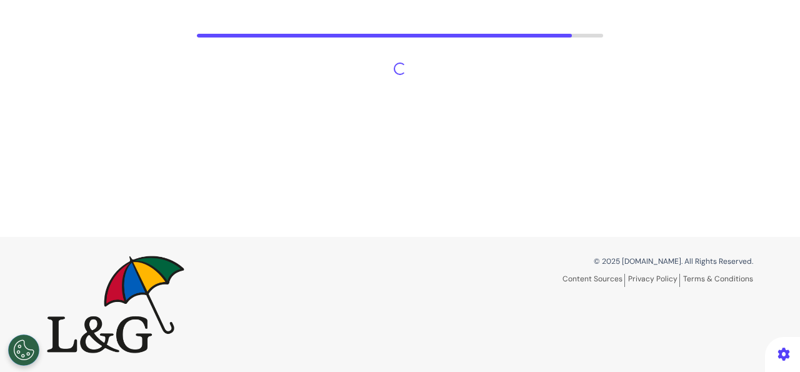
scroll to position [58, 0]
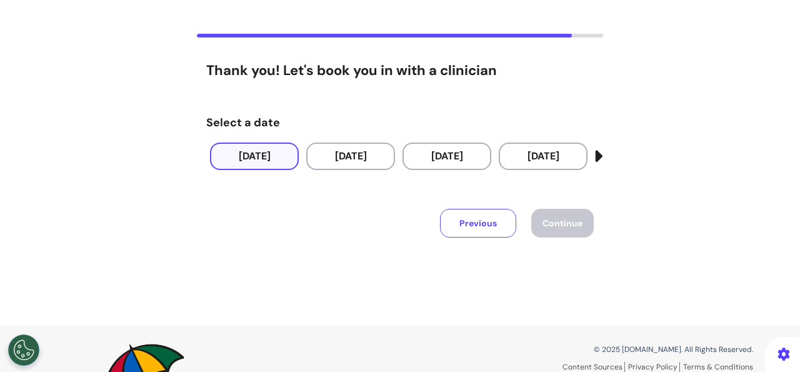
click at [265, 153] on button "[DATE]" at bounding box center [254, 155] width 89 height 27
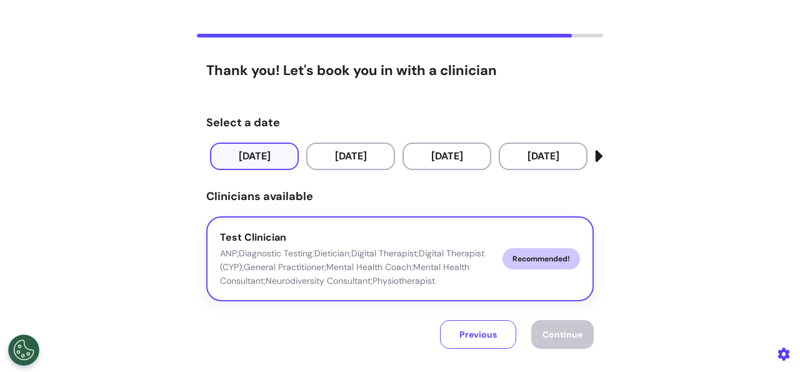
click at [312, 244] on div "Test Clinician ANP;Diagnostic Testing;Dietician;Digital Therapist;Digital Thera…" at bounding box center [356, 259] width 272 height 58
click at [556, 333] on span "Continue" at bounding box center [562, 334] width 40 height 11
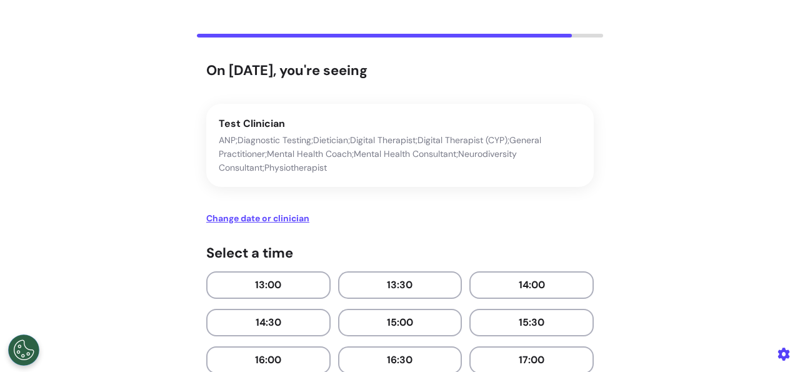
click at [271, 308] on div "13:00 13:30 14:00 14:30 15:00 15:30 16:00 16:30 17:00 17:30 18:00 18:30 19:00" at bounding box center [399, 359] width 387 height 177
click at [271, 318] on button "14:30" at bounding box center [268, 322] width 124 height 27
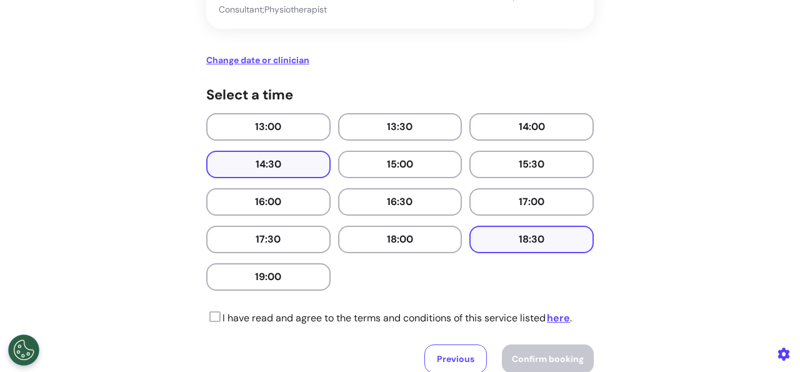
scroll to position [258, 0]
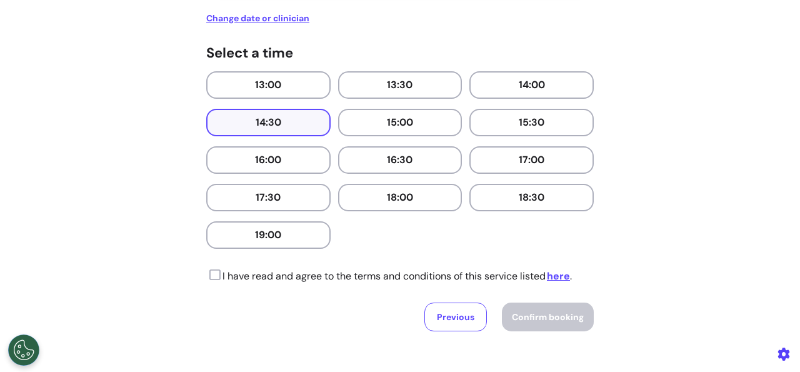
click at [217, 278] on p "I have read and agree to the terms and conditions of this service listed here ." at bounding box center [389, 276] width 366 height 15
drag, startPoint x: 208, startPoint y: 275, endPoint x: 291, endPoint y: 263, distance: 84.0
click at [208, 274] on icon at bounding box center [213, 275] width 14 height 12
click at [518, 311] on button "Confirm booking" at bounding box center [548, 316] width 92 height 29
